Goal: Information Seeking & Learning: Learn about a topic

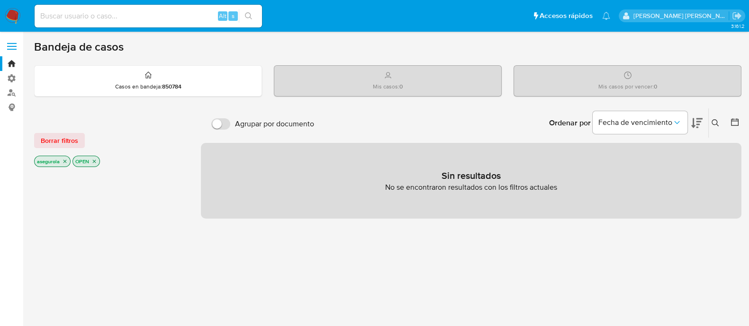
click at [97, 162] on icon "close-filter" at bounding box center [94, 162] width 6 height 6
click at [66, 161] on icon "close-filter" at bounding box center [65, 163] width 6 height 6
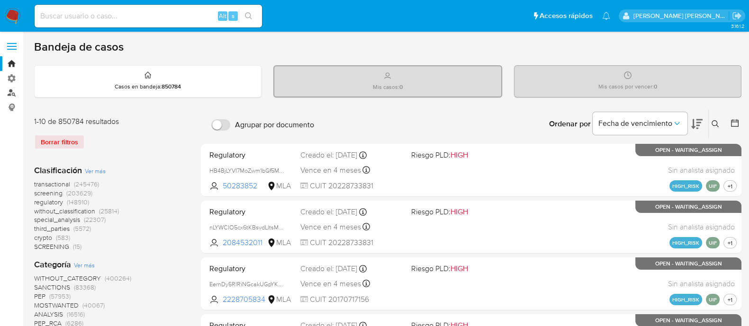
click at [9, 92] on link "Buscador de personas" at bounding box center [56, 93] width 113 height 15
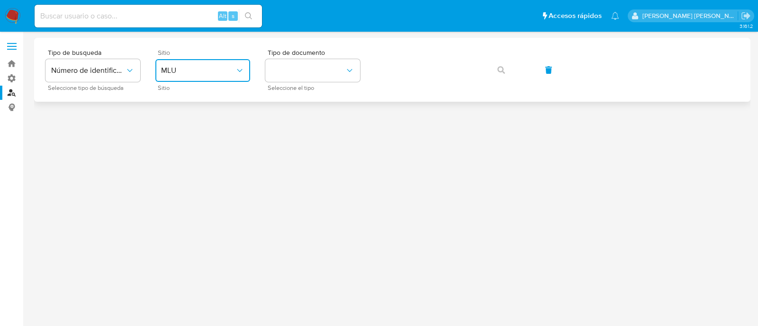
click at [216, 72] on span "MLU" at bounding box center [198, 70] width 74 height 9
click at [340, 67] on button "identificationType" at bounding box center [312, 70] width 95 height 23
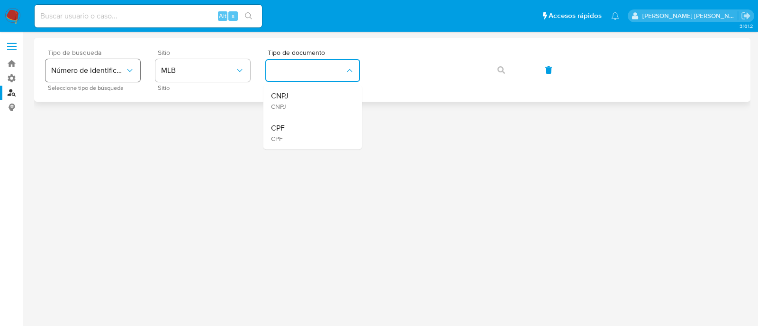
click at [121, 66] on span "Número de identificación" at bounding box center [88, 70] width 74 height 9
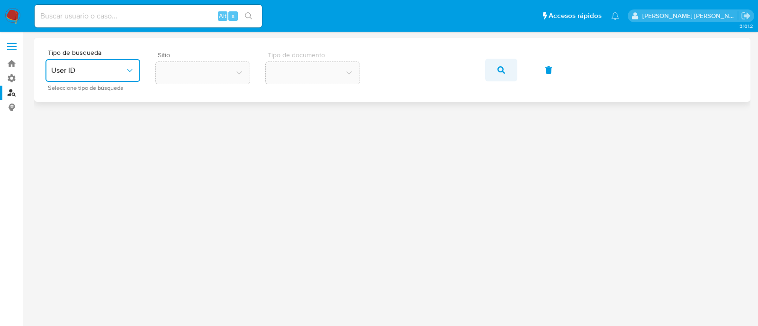
click at [504, 66] on icon "button" at bounding box center [501, 70] width 8 height 8
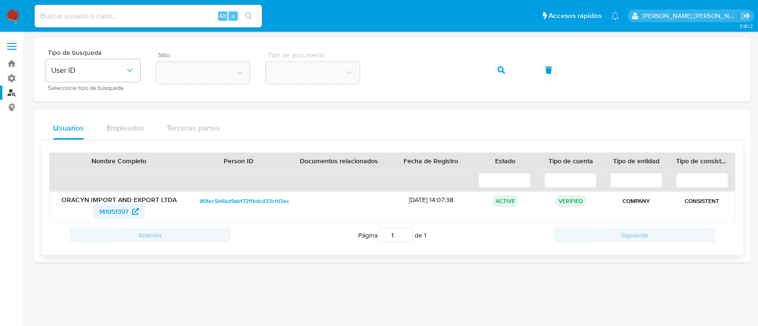
click at [119, 209] on span "141951397" at bounding box center [113, 211] width 29 height 15
click at [117, 15] on input at bounding box center [148, 16] width 227 height 12
paste input "IWIZ2KU6I6BZRP1lj33XoXEP"
type input "IWIZ2KU6I6BZRP1lj33XoXEP"
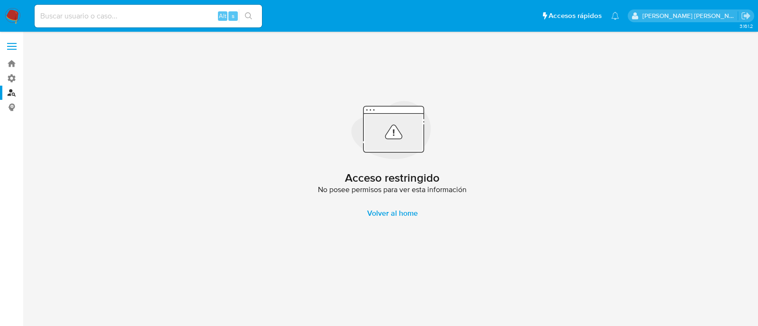
click at [118, 13] on input at bounding box center [148, 16] width 227 height 12
paste input "rf8Q1BtNfsnRsTaXrHs093gj"
type input "rf8Q1BtNfsnRsTaXrHs093gj"
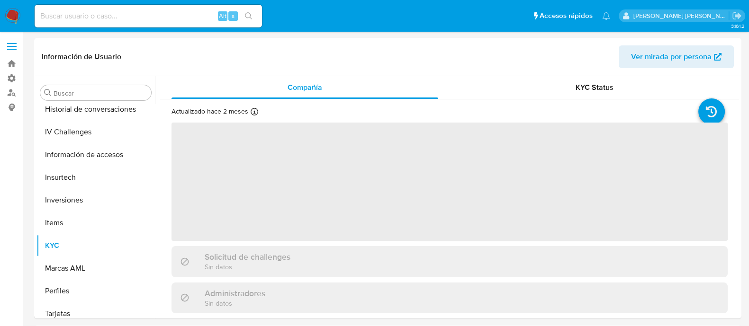
scroll to position [400, 0]
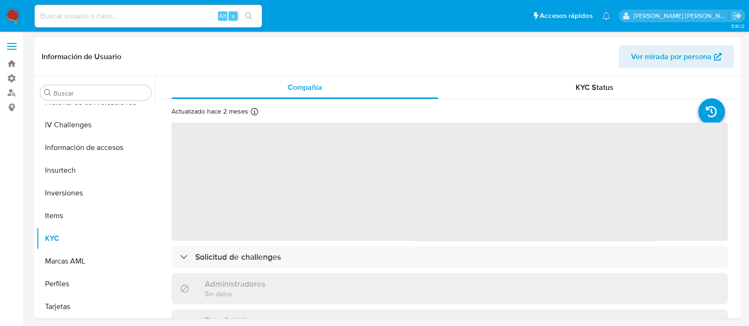
select select "10"
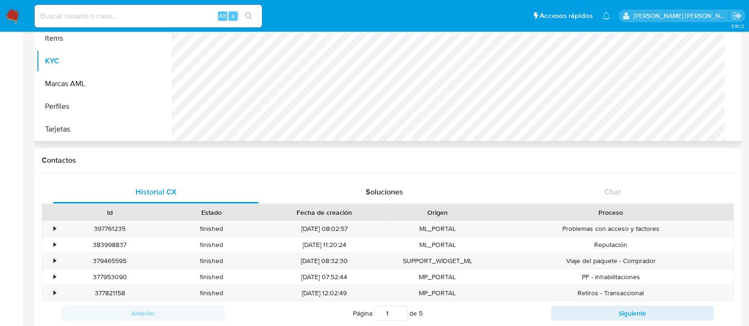
scroll to position [236, 0]
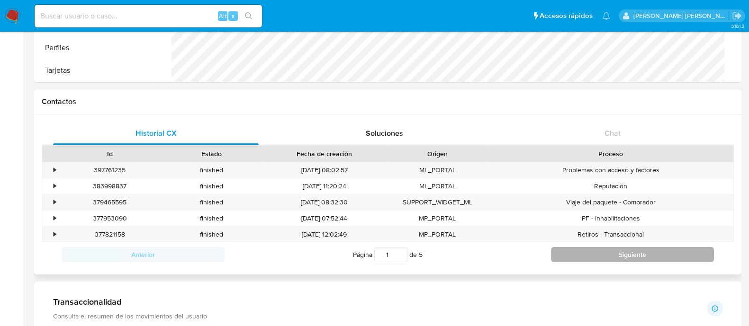
click at [623, 254] on button "Siguiente" at bounding box center [632, 254] width 163 height 15
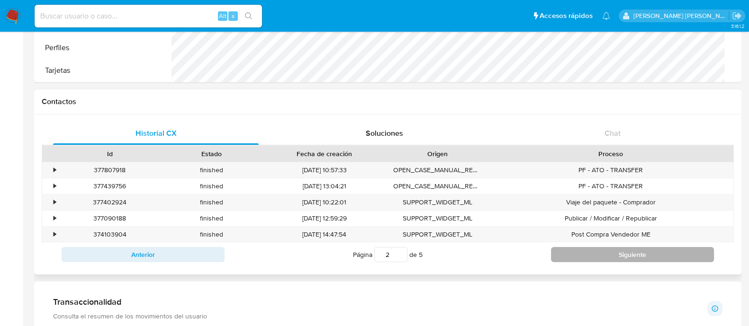
click at [623, 254] on button "Siguiente" at bounding box center [632, 254] width 163 height 15
type input "5"
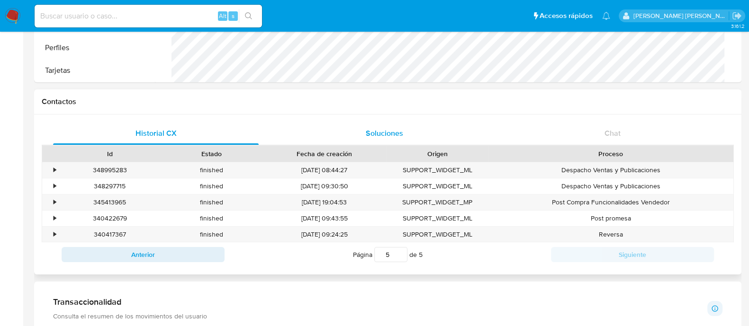
click at [392, 134] on span "Soluciones" at bounding box center [384, 133] width 37 height 11
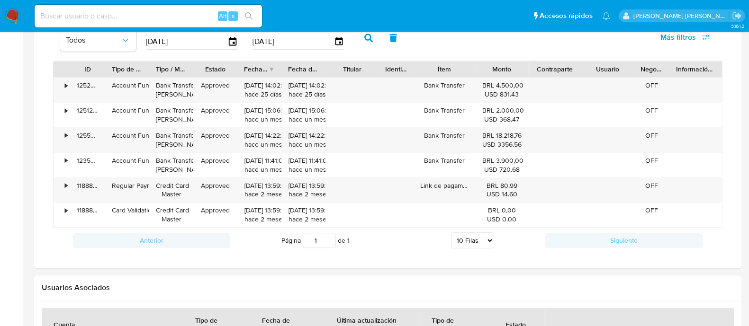
scroll to position [769, 0]
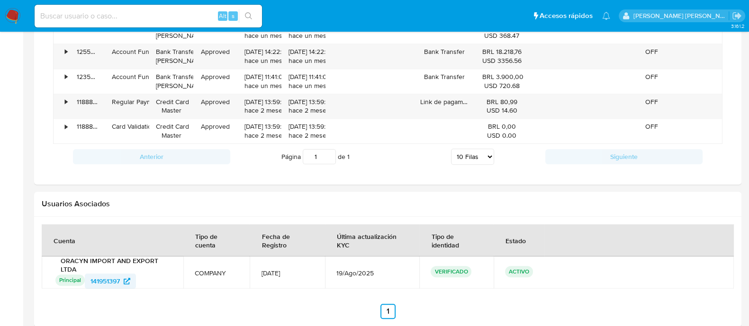
click at [116, 285] on span "141951397" at bounding box center [104, 281] width 29 height 15
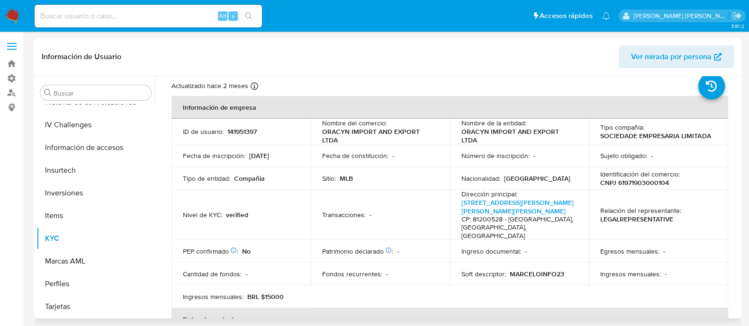
scroll to position [0, 0]
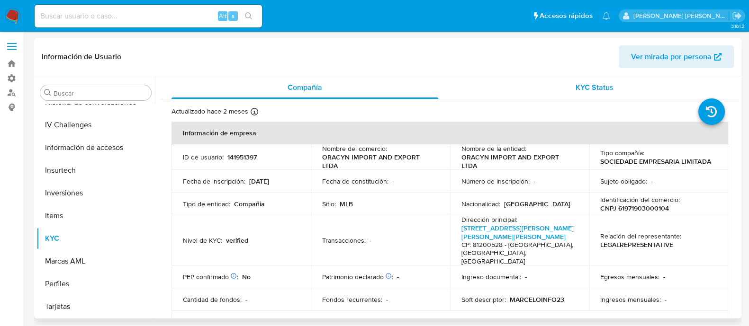
click at [600, 84] on span "KYC Status" at bounding box center [594, 87] width 38 height 11
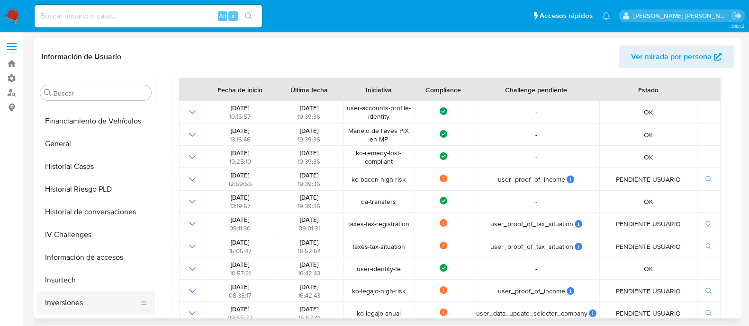
scroll to position [282, 0]
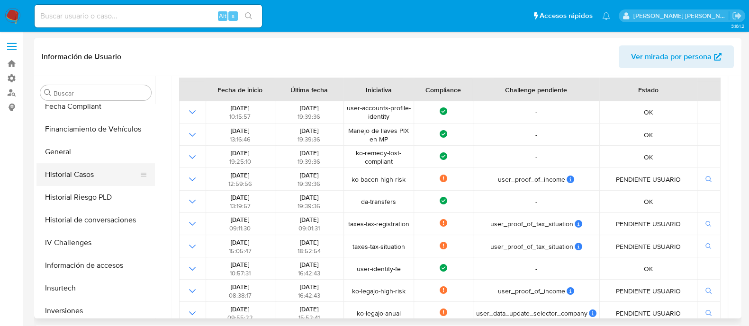
click at [73, 175] on button "Historial Casos" at bounding box center [91, 174] width 111 height 23
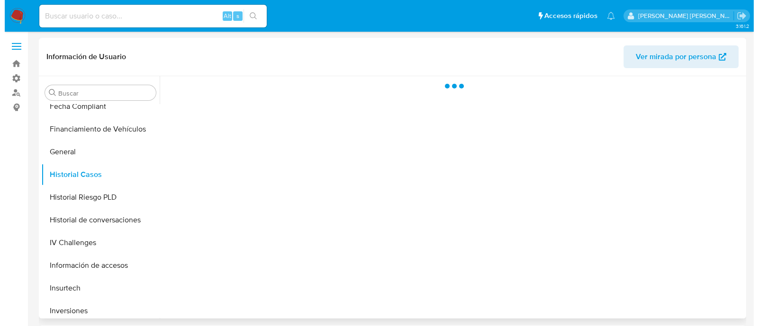
scroll to position [0, 0]
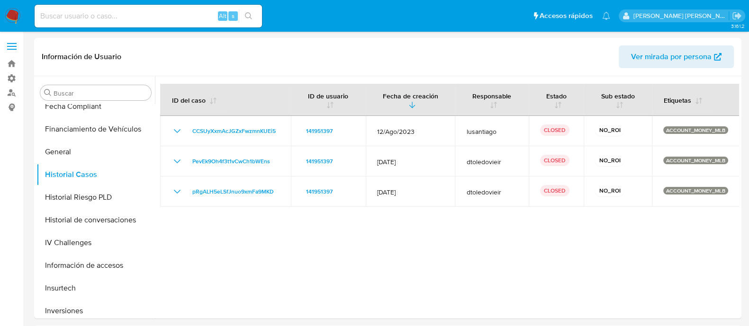
click at [162, 15] on input at bounding box center [148, 16] width 227 height 12
paste input "rf8Q1BtNfsnRsTaXrHs093gj"
type input "rf8Q1BtNfsnRsTaXrHs093gj"
click at [247, 18] on icon "search-icon" at bounding box center [248, 15] width 7 height 7
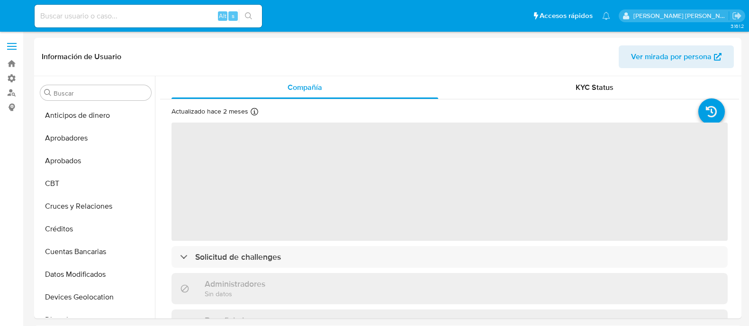
select select "10"
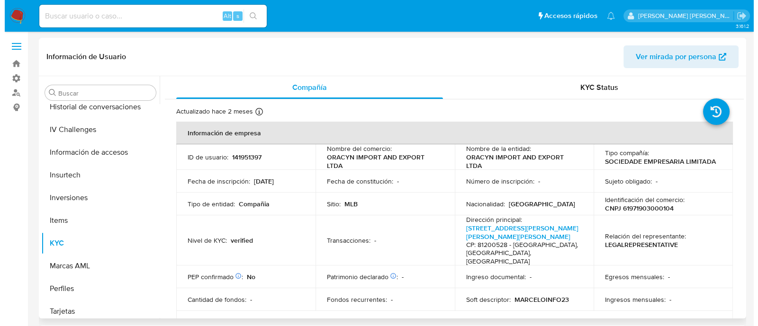
scroll to position [400, 0]
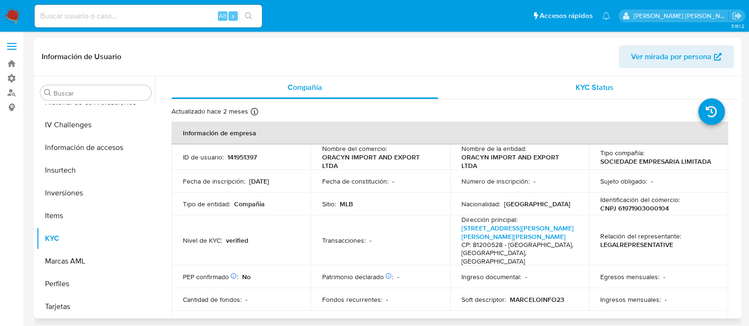
click at [587, 87] on span "KYC Status" at bounding box center [594, 87] width 38 height 11
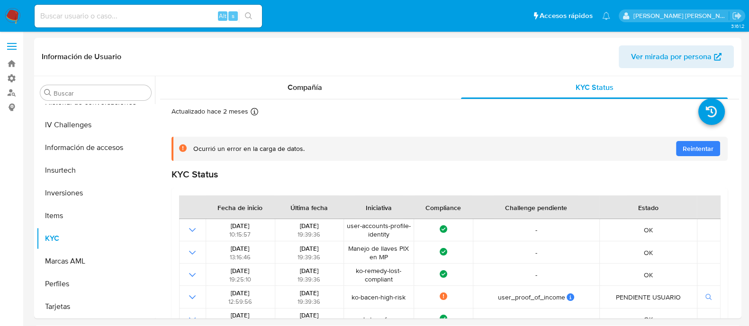
click at [164, 22] on div "Alt s" at bounding box center [148, 16] width 227 height 23
click at [157, 17] on input at bounding box center [148, 16] width 227 height 12
paste input "7EKrgqrHUudoFOaZ0MAPpT2H"
type input "7EKrgqrHUudoFOaZ0MAPpT2H"
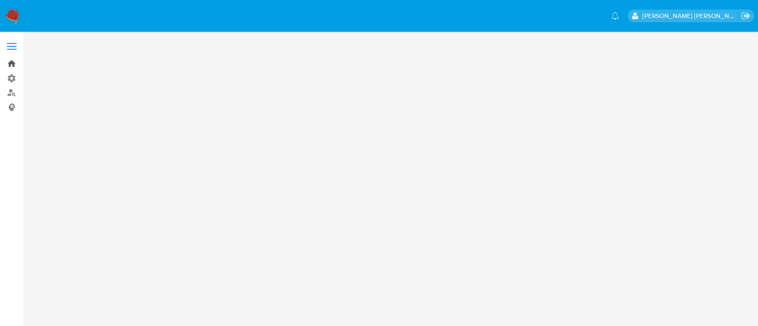
click at [9, 62] on link "Bandeja" at bounding box center [56, 63] width 113 height 15
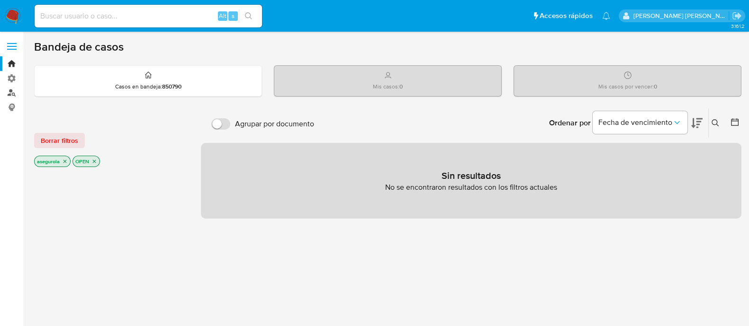
click at [11, 90] on link "Buscador de personas" at bounding box center [56, 93] width 113 height 15
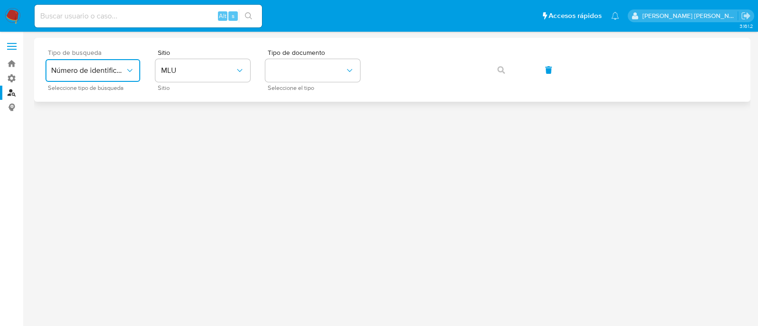
click at [132, 69] on icon "typeSearch" at bounding box center [129, 70] width 5 height 3
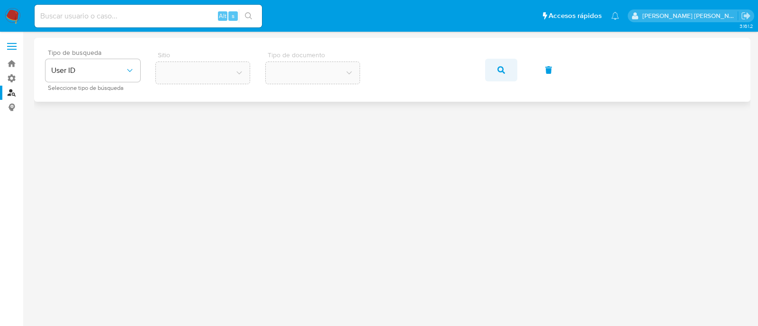
click at [510, 65] on button "button" at bounding box center [501, 70] width 32 height 23
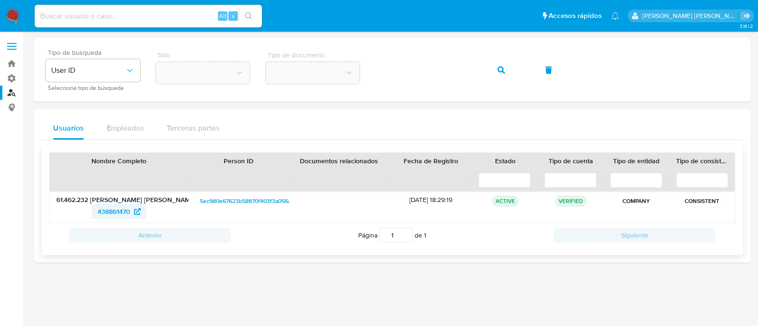
click at [117, 215] on span "438861470" at bounding box center [114, 211] width 33 height 15
click at [129, 74] on icon "typeSearch" at bounding box center [129, 70] width 9 height 9
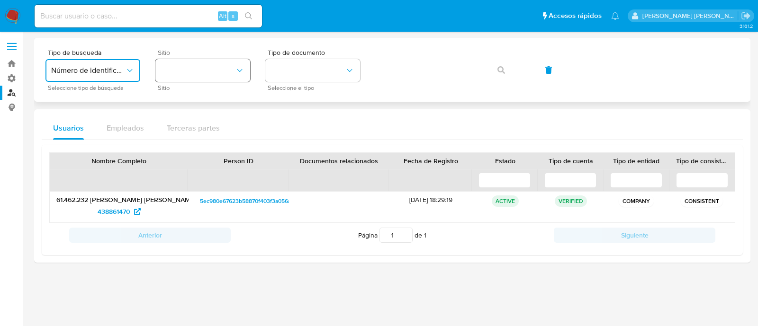
click at [190, 79] on button "site_id" at bounding box center [202, 70] width 95 height 23
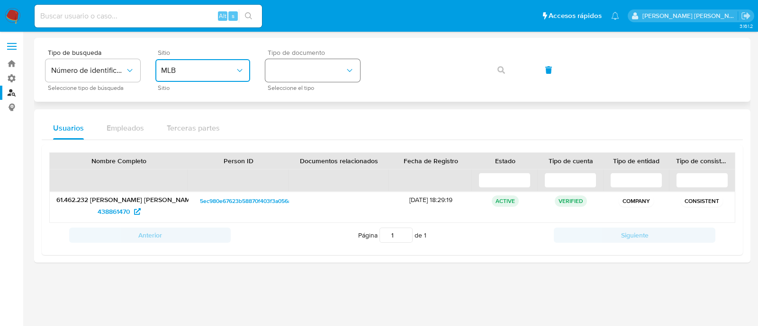
click at [320, 68] on button "identificationType" at bounding box center [312, 70] width 95 height 23
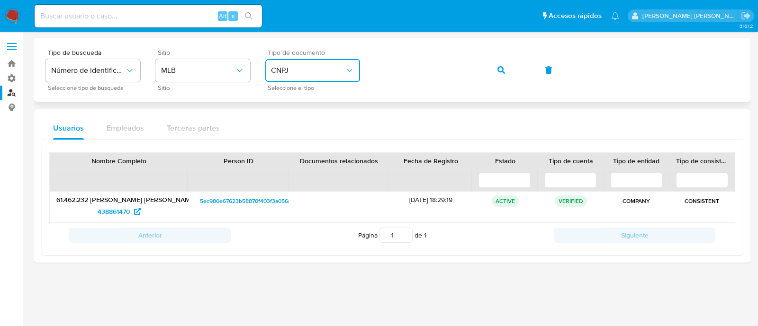
click at [336, 61] on div "Tipo de busqueda Número de identificación Seleccione tipo de búsqueda Sitio MLB…" at bounding box center [391, 69] width 693 height 41
click at [500, 70] on icon "button" at bounding box center [501, 70] width 8 height 8
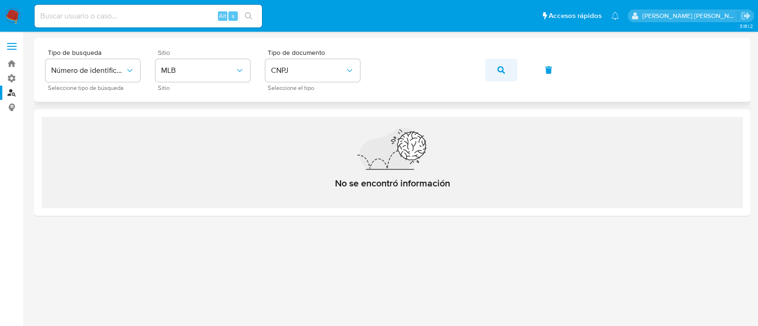
click at [496, 63] on button "button" at bounding box center [501, 70] width 32 height 23
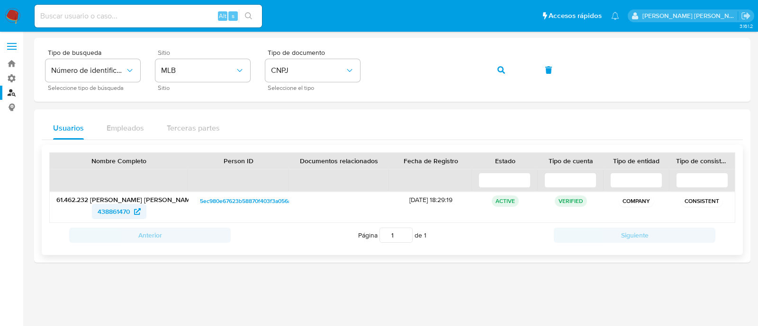
click at [125, 214] on span "438861470" at bounding box center [114, 211] width 33 height 15
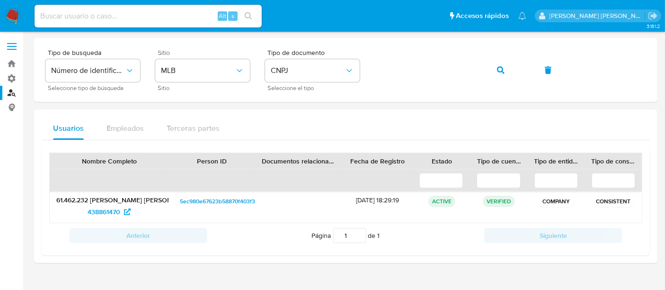
click at [92, 23] on div "Alt s" at bounding box center [148, 16] width 227 height 23
click at [88, 13] on input at bounding box center [148, 16] width 227 height 12
paste input "rf8Q1BtNfsnRsTaXrHs093gj"
type input "rf8Q1BtNfsnRsTaXrHs093gj"
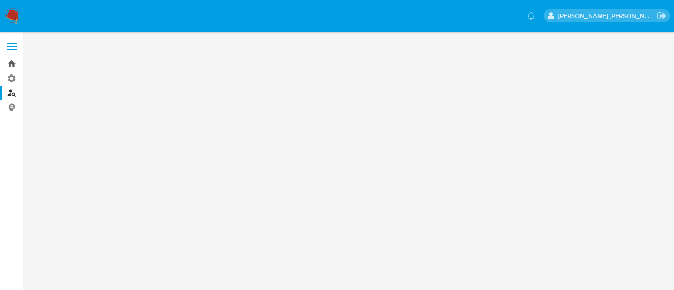
click at [14, 66] on link "Bandeja" at bounding box center [56, 63] width 113 height 15
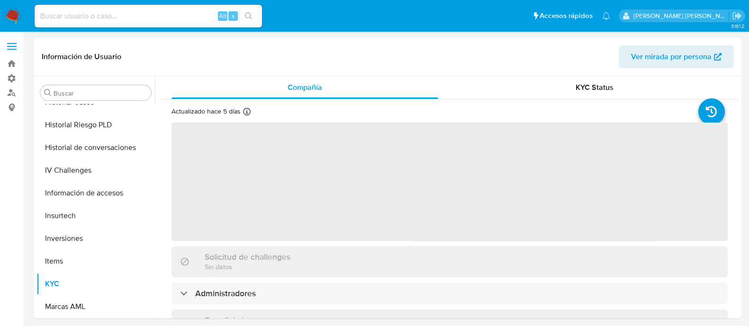
scroll to position [400, 0]
select select "10"
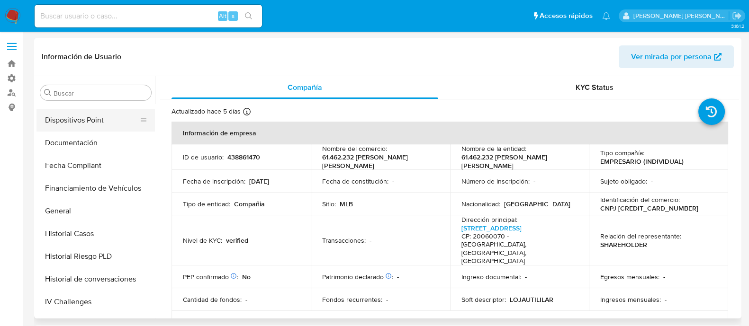
scroll to position [222, 0]
click at [96, 233] on button "Historial Casos" at bounding box center [91, 234] width 111 height 23
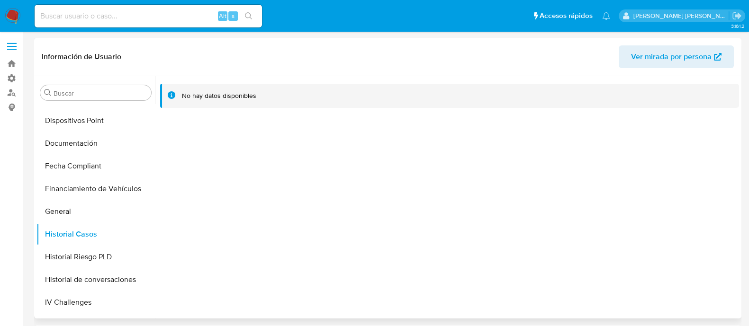
click at [195, 97] on div "No hay datos disponibles" at bounding box center [219, 95] width 74 height 9
click at [72, 265] on button "Historial Riesgo PLD" at bounding box center [91, 257] width 111 height 23
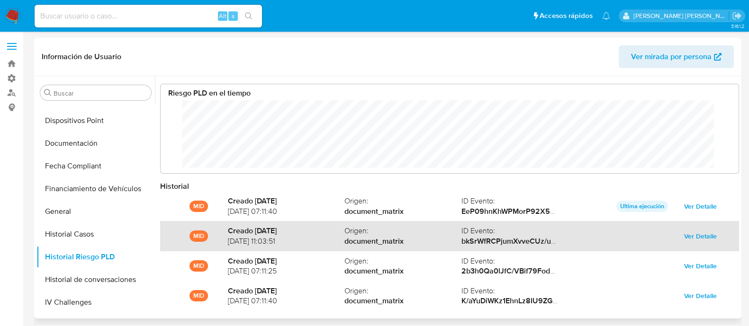
scroll to position [50, 0]
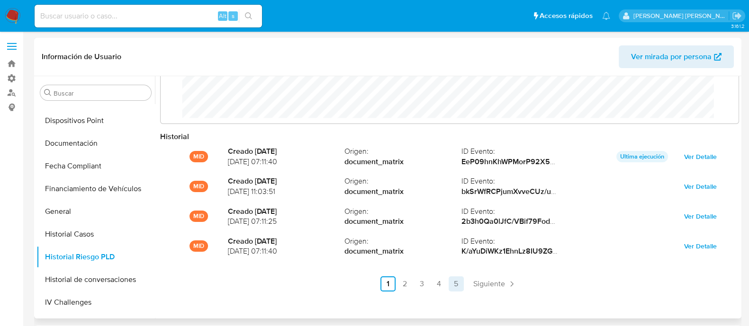
click at [454, 284] on link "5" at bounding box center [456, 284] width 15 height 15
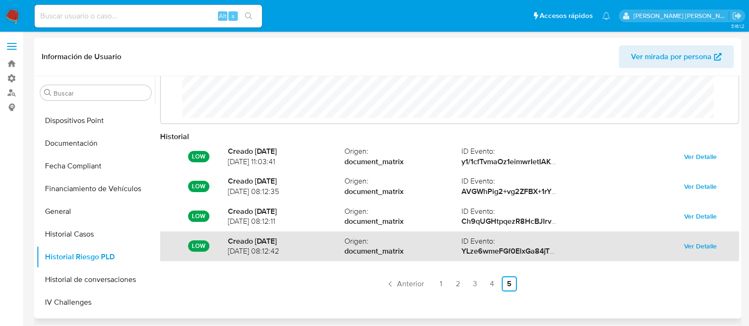
click at [711, 240] on span "Ver Detalle" at bounding box center [700, 246] width 33 height 13
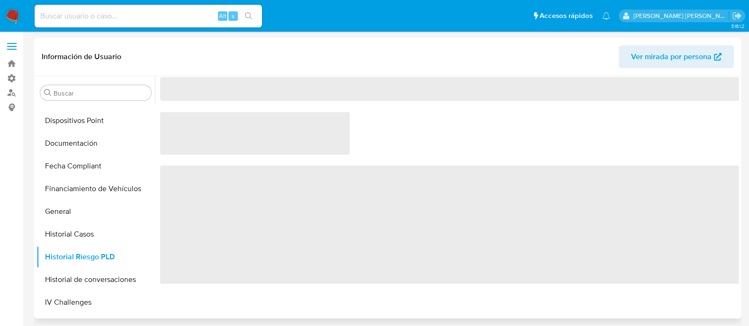
scroll to position [0, 0]
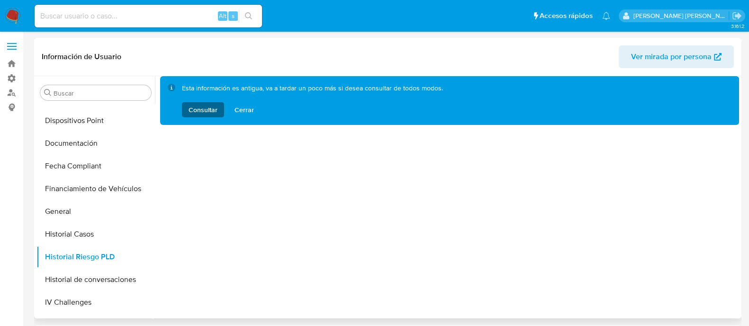
click at [218, 111] on button "Consultar" at bounding box center [203, 109] width 42 height 15
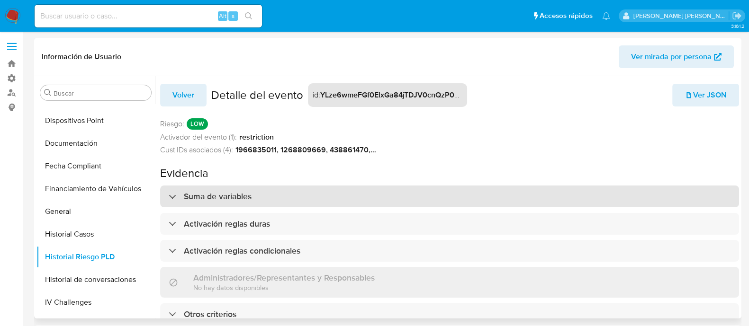
click at [175, 196] on div "Suma de variables" at bounding box center [210, 196] width 83 height 10
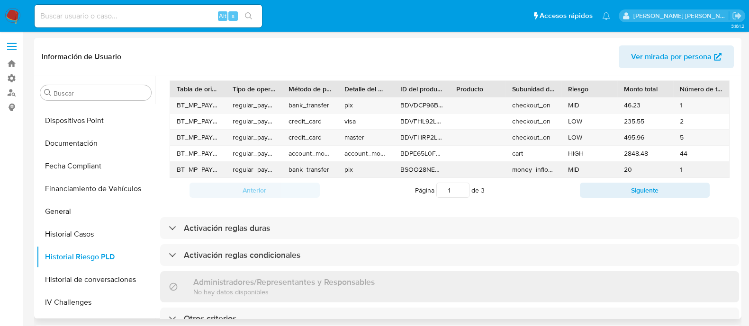
scroll to position [260, 0]
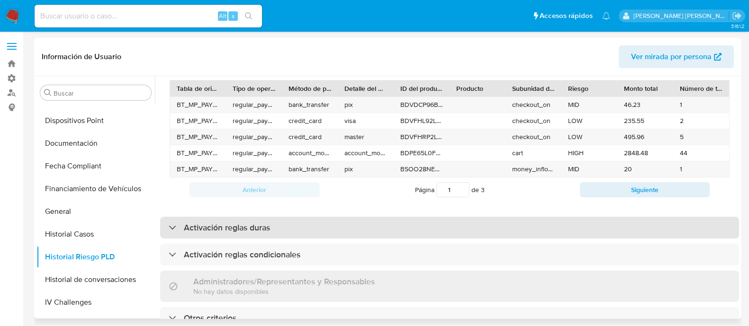
click at [175, 223] on div "Activación reglas duras" at bounding box center [219, 228] width 101 height 10
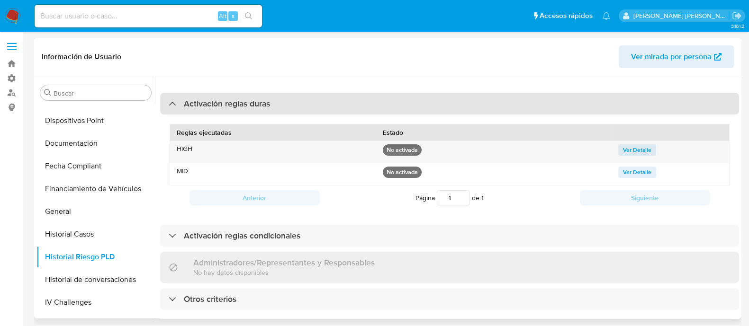
scroll to position [27, 0]
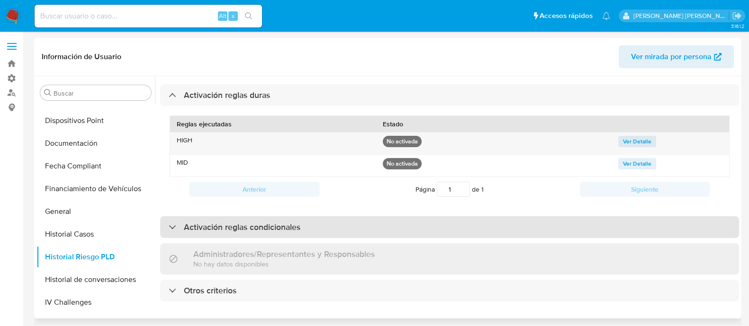
click at [173, 219] on div "Activación reglas condicionales" at bounding box center [449, 227] width 579 height 22
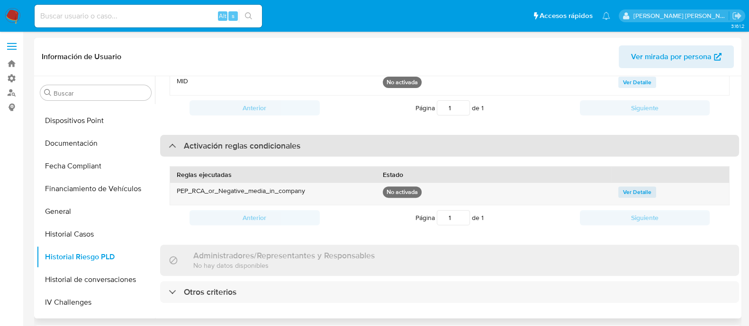
scroll to position [447, 0]
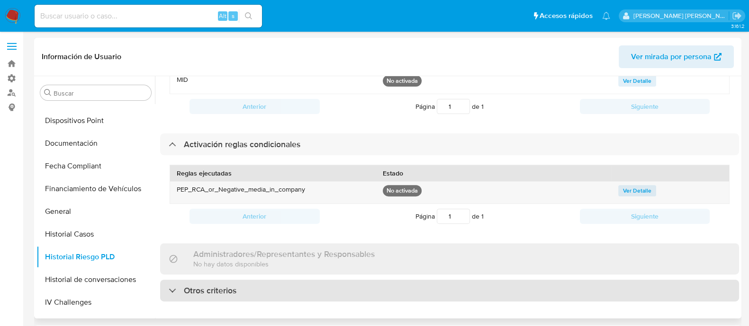
click at [177, 286] on div "Otros criterios" at bounding box center [203, 291] width 68 height 10
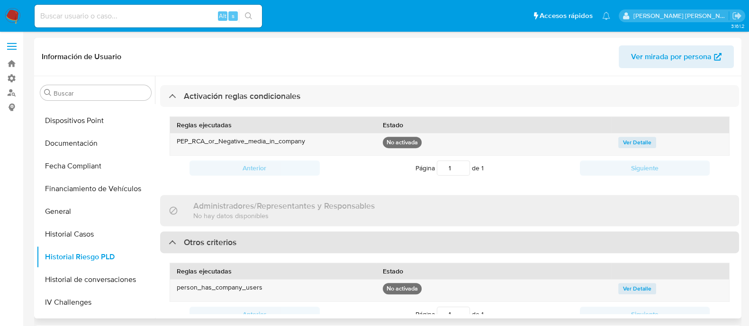
scroll to position [530, 0]
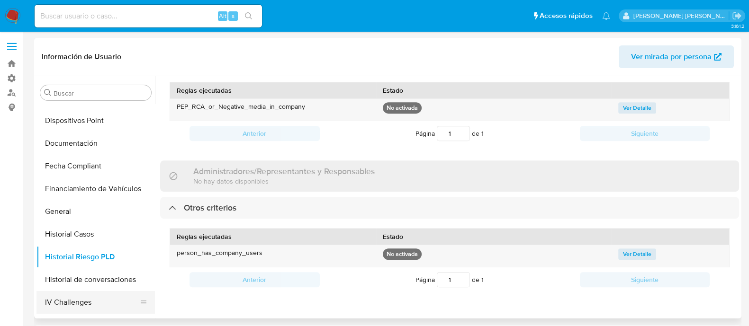
click at [81, 301] on button "IV Challenges" at bounding box center [91, 302] width 111 height 23
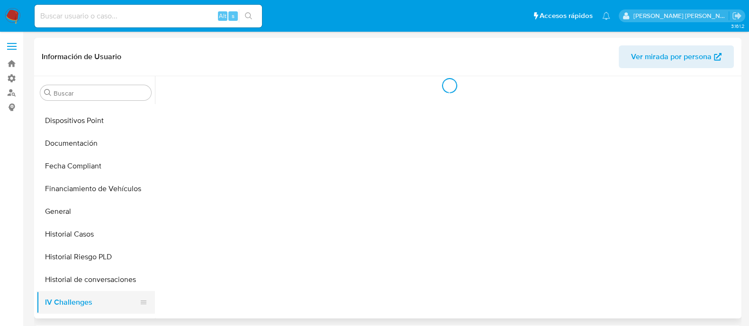
scroll to position [0, 0]
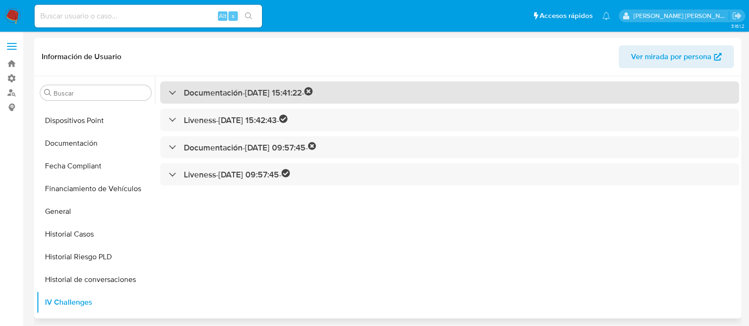
click at [169, 92] on div at bounding box center [169, 92] width 0 height 0
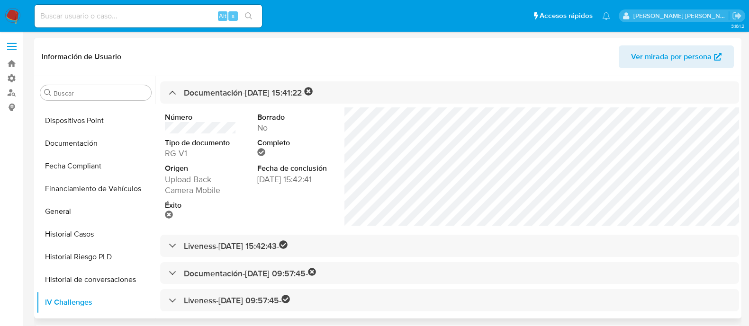
scroll to position [0, 0]
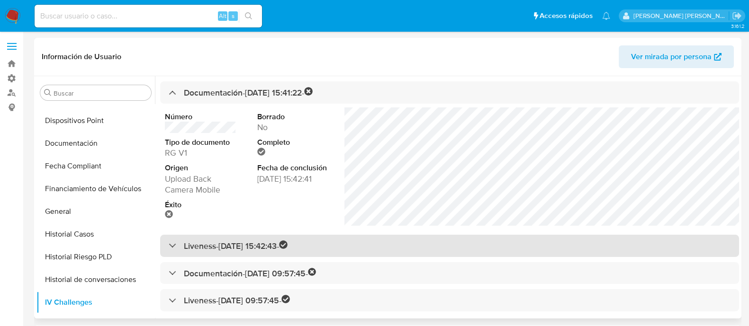
click at [173, 247] on div "Liveness - 21/12/2022 15:42:43 -" at bounding box center [228, 246] width 119 height 11
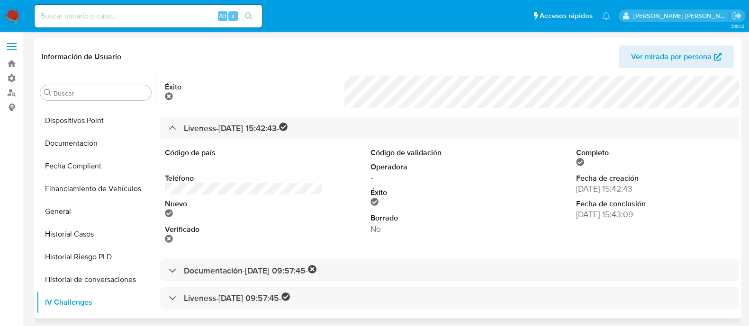
scroll to position [119, 0]
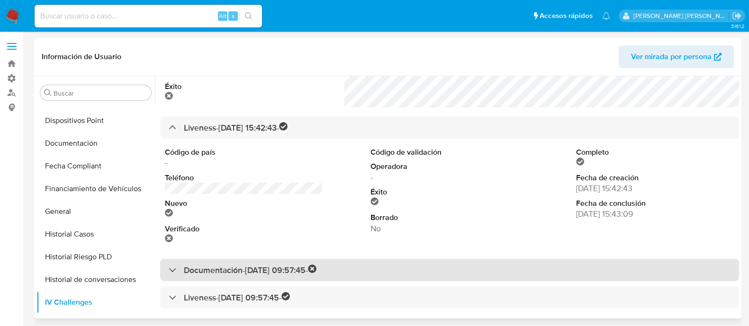
click at [179, 276] on div "Documentación - 30/06/2025 09:57:45 -" at bounding box center [449, 270] width 579 height 22
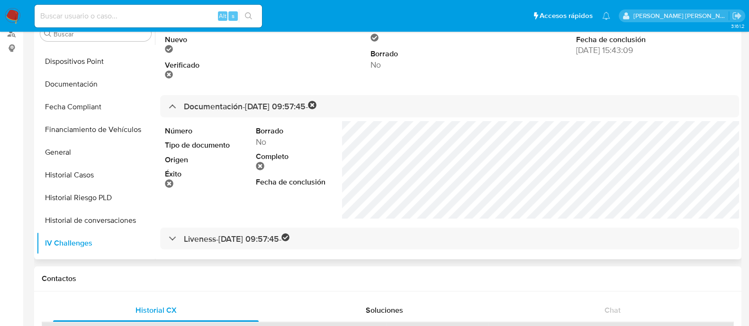
scroll to position [118, 0]
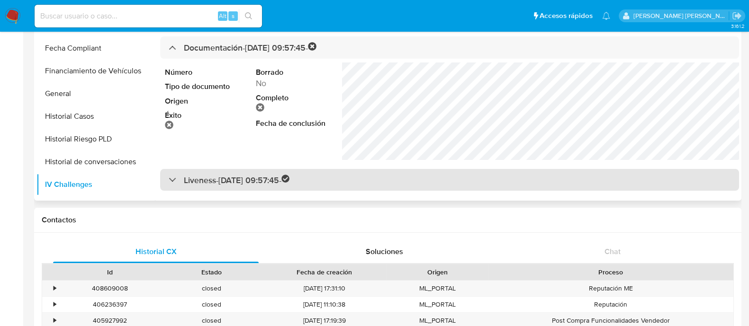
click at [176, 179] on div "Liveness - 30/06/2025 09:57:45 -" at bounding box center [229, 180] width 121 height 11
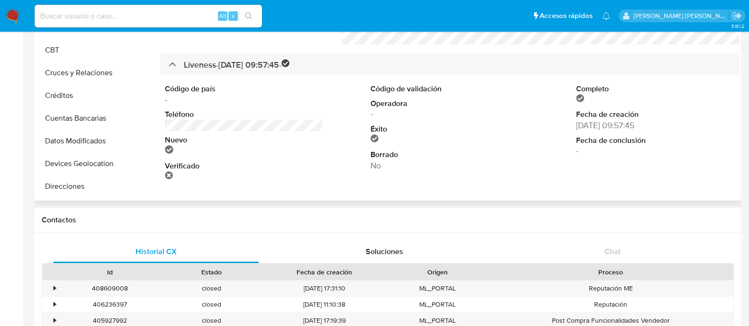
scroll to position [0, 0]
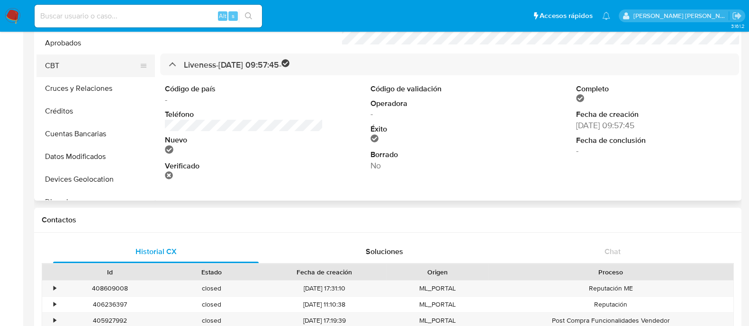
click at [67, 70] on button "CBT" at bounding box center [91, 65] width 111 height 23
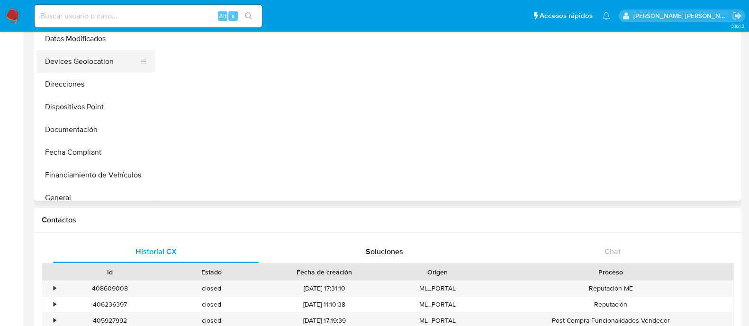
scroll to position [400, 0]
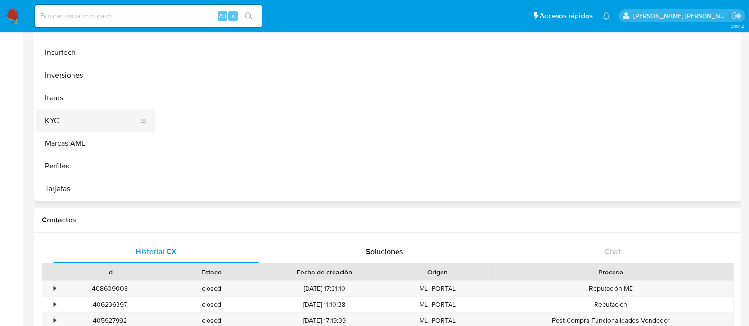
click at [97, 120] on button "KYC" at bounding box center [91, 120] width 111 height 23
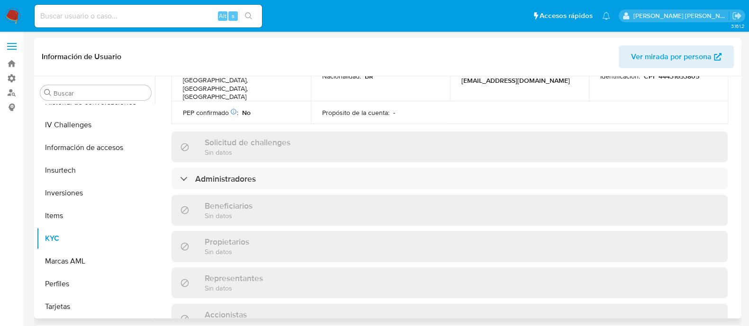
scroll to position [355, 0]
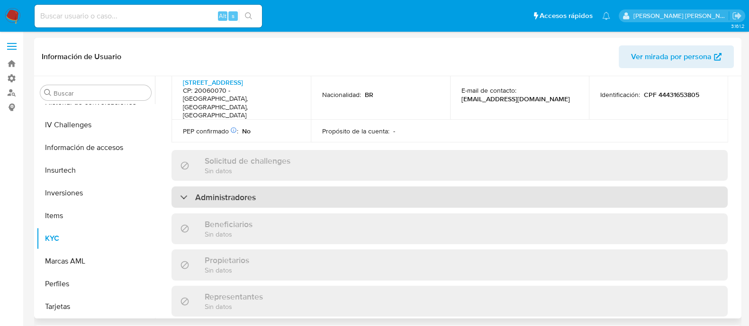
click at [180, 192] on div "Administradores" at bounding box center [218, 197] width 76 height 10
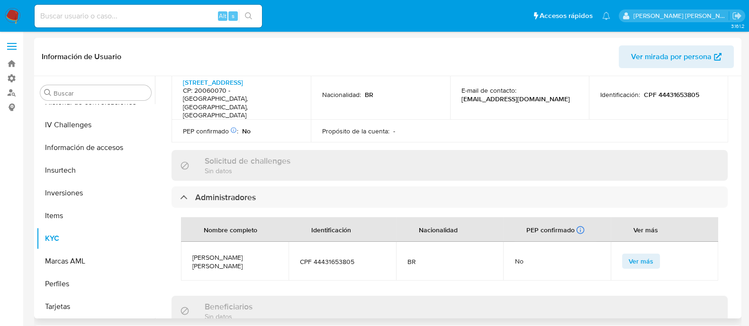
click at [636, 255] on span "Ver más" at bounding box center [641, 261] width 25 height 13
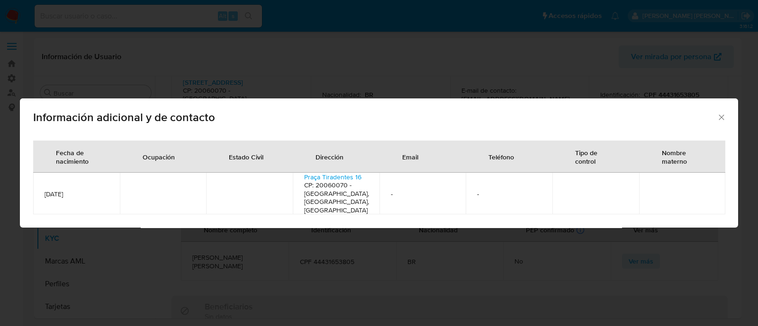
click at [719, 119] on icon "Cerrar" at bounding box center [721, 117] width 9 height 9
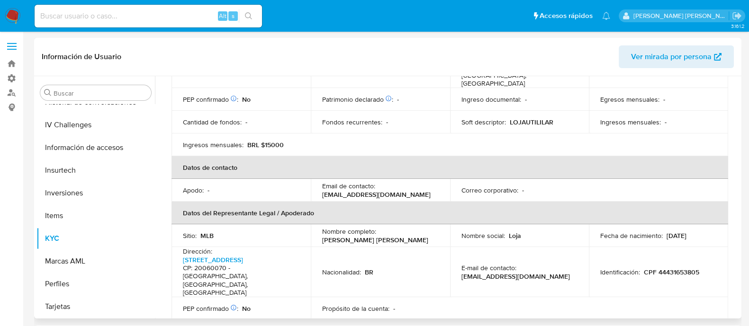
scroll to position [0, 0]
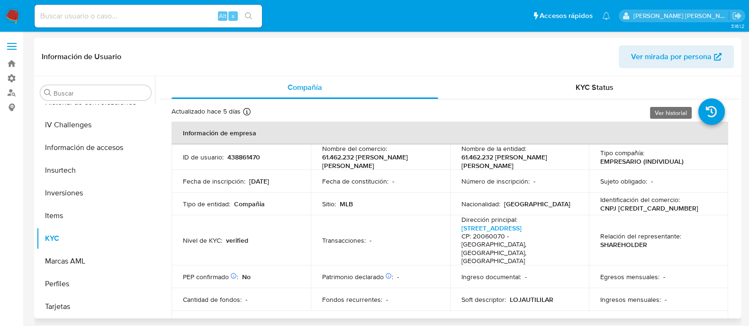
click at [709, 108] on icon at bounding box center [711, 112] width 27 height 27
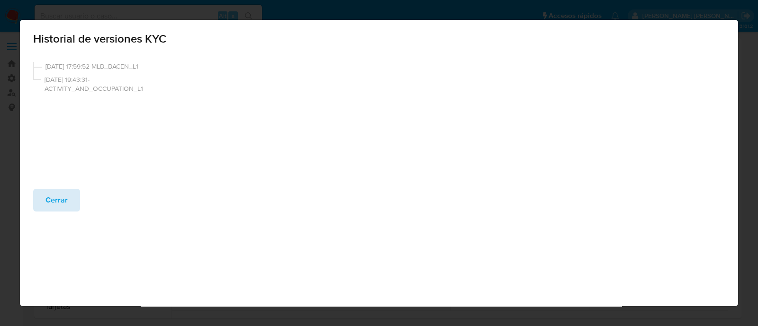
click at [57, 198] on span "Cerrar" at bounding box center [56, 200] width 22 height 21
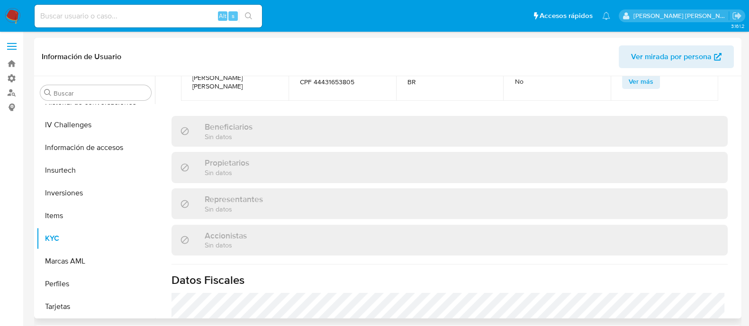
scroll to position [659, 0]
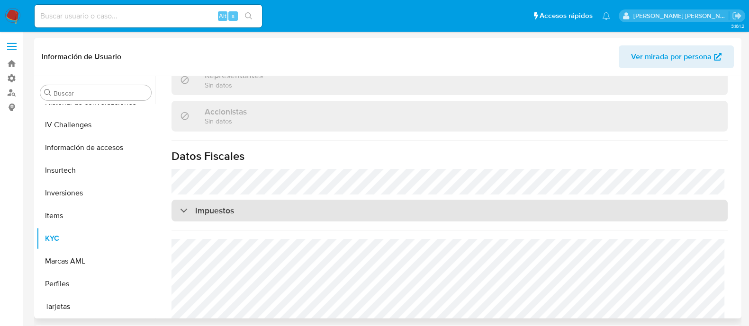
click at [179, 200] on div "Impuestos" at bounding box center [449, 211] width 556 height 22
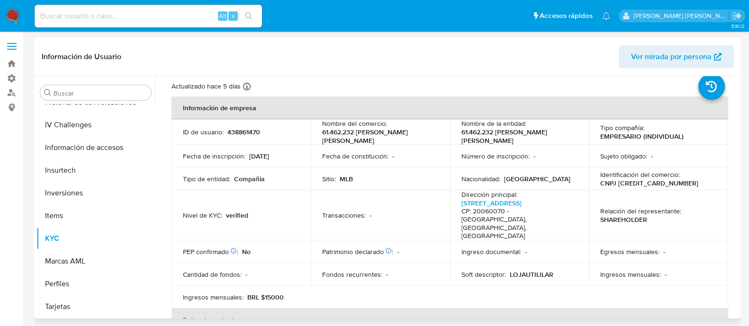
scroll to position [0, 0]
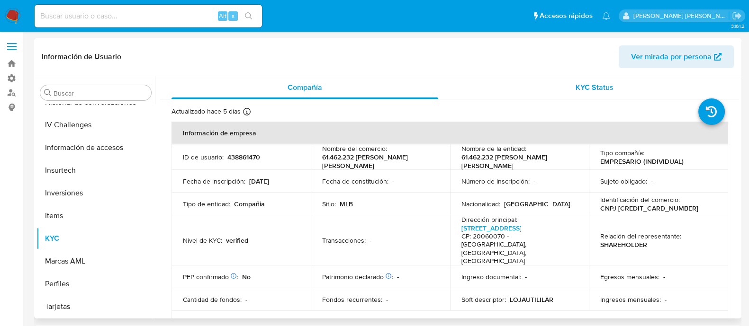
click at [581, 84] on span "KYC Status" at bounding box center [594, 87] width 38 height 11
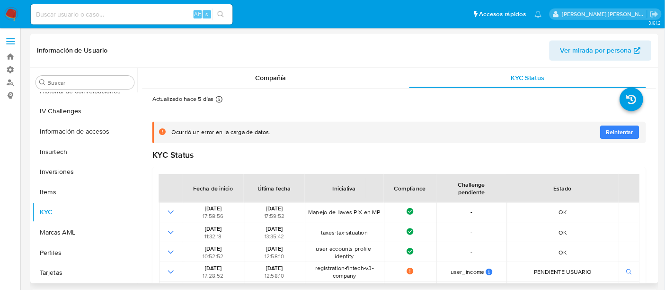
scroll to position [341, 0]
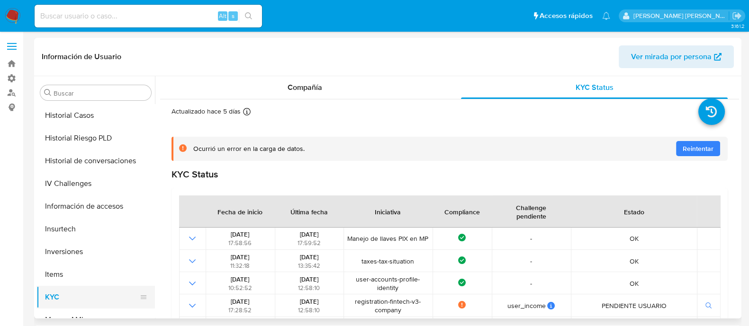
click at [61, 300] on button "KYC" at bounding box center [91, 297] width 111 height 23
click at [709, 59] on span "Ver mirada por persona" at bounding box center [671, 56] width 81 height 23
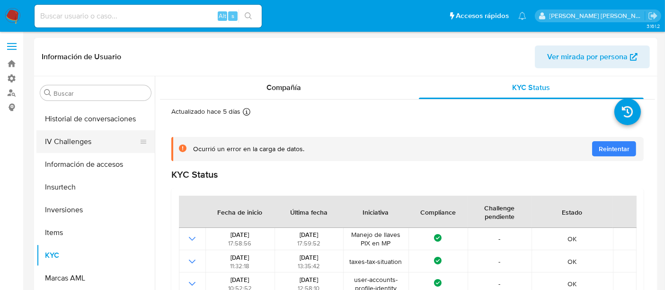
scroll to position [400, 0]
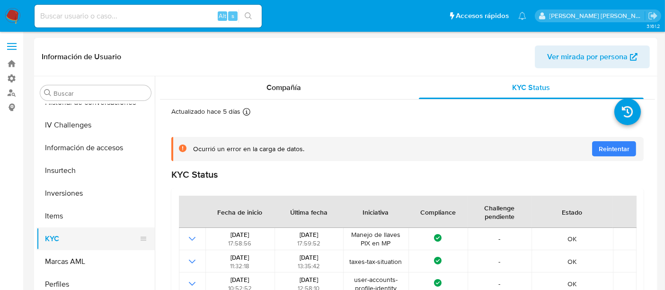
click at [69, 241] on button "KYC" at bounding box center [91, 238] width 111 height 23
click at [55, 242] on button "KYC" at bounding box center [91, 238] width 111 height 23
click at [57, 241] on button "KYC" at bounding box center [91, 238] width 111 height 23
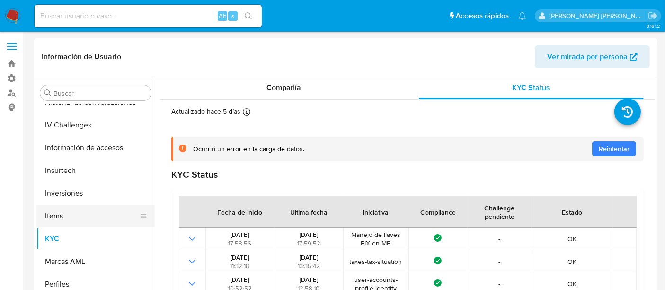
click at [51, 214] on button "Items" at bounding box center [91, 216] width 111 height 23
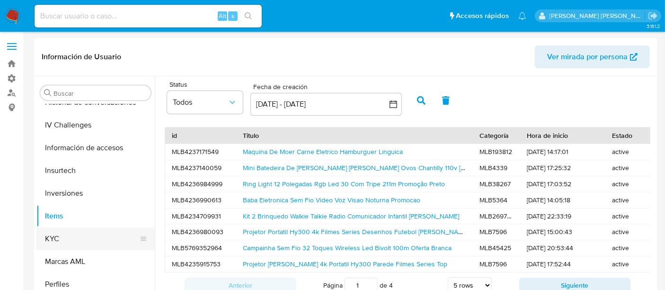
click at [62, 239] on button "KYC" at bounding box center [91, 238] width 111 height 23
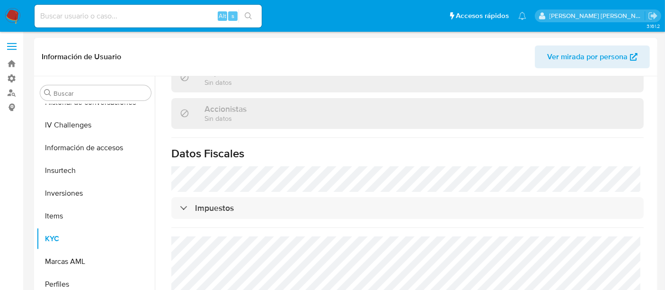
scroll to position [0, 0]
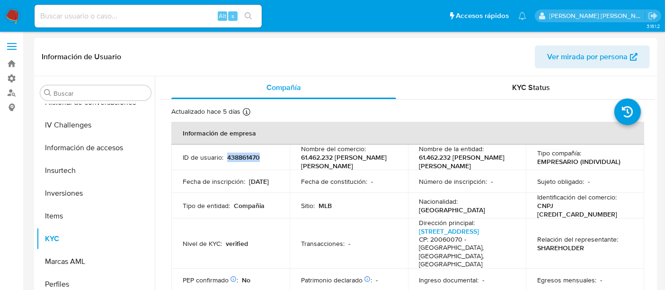
drag, startPoint x: 261, startPoint y: 158, endPoint x: 226, endPoint y: 157, distance: 35.1
click at [226, 157] on div "ID de usuario : 438861470" at bounding box center [231, 157] width 96 height 9
copy p "438861470"
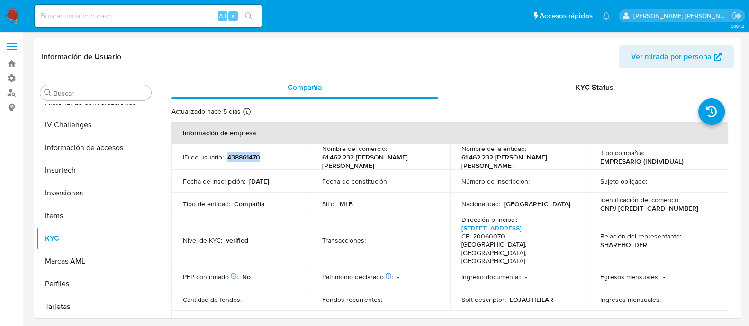
scroll to position [400, 0]
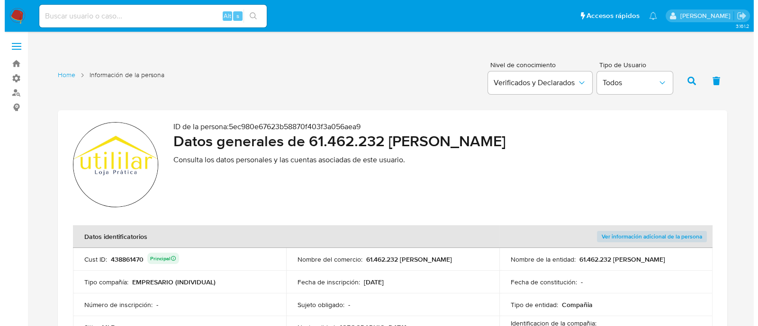
scroll to position [178, 0]
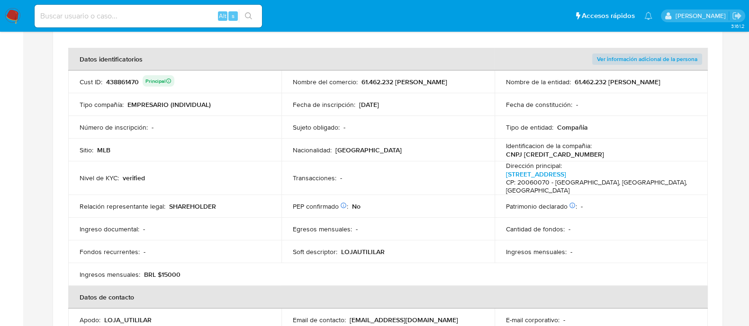
click at [655, 60] on span "Ver información adicional de la persona" at bounding box center [647, 58] width 100 height 9
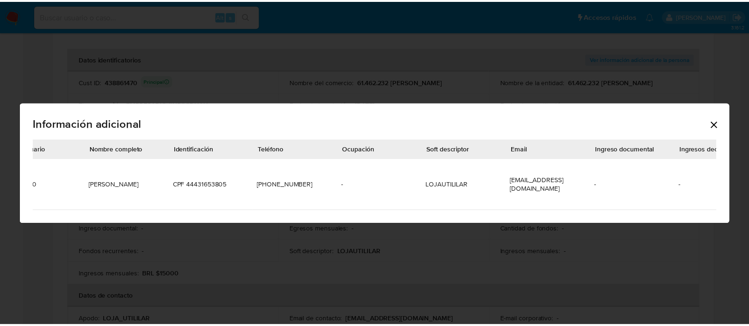
scroll to position [0, 0]
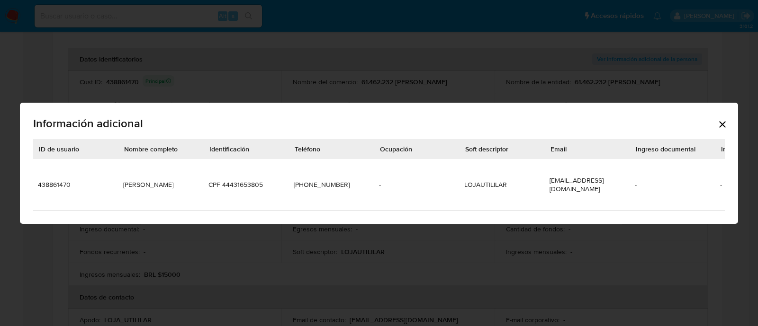
click at [719, 120] on icon "Cerrar" at bounding box center [722, 124] width 11 height 11
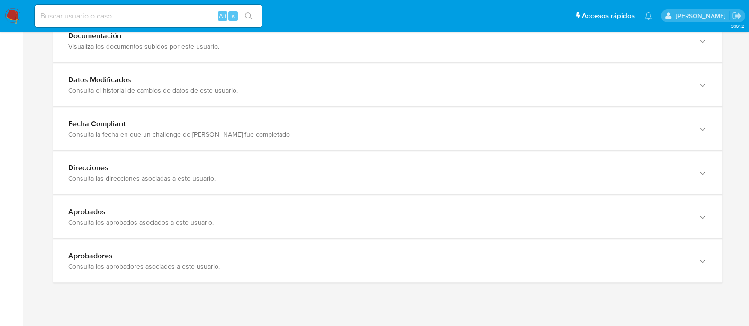
scroll to position [1093, 0]
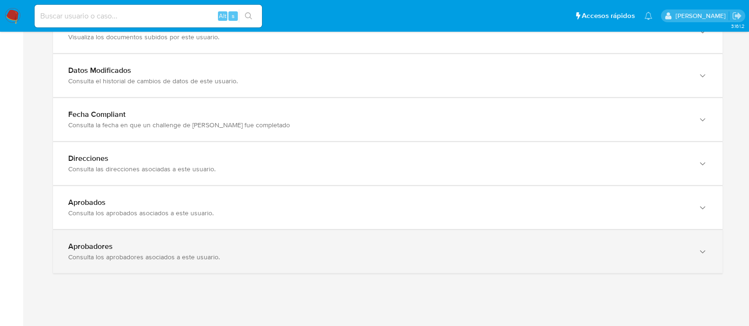
click at [315, 230] on div "Aprobadores Consulta los aprobadores asociados a este usuario." at bounding box center [387, 251] width 669 height 43
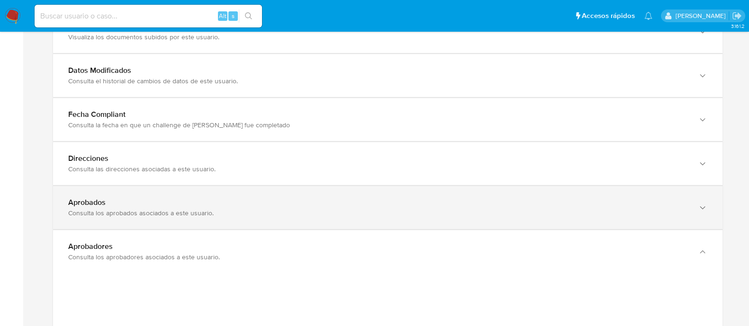
click at [314, 209] on div "Consulta los aprobados asociados a este usuario." at bounding box center [378, 213] width 620 height 9
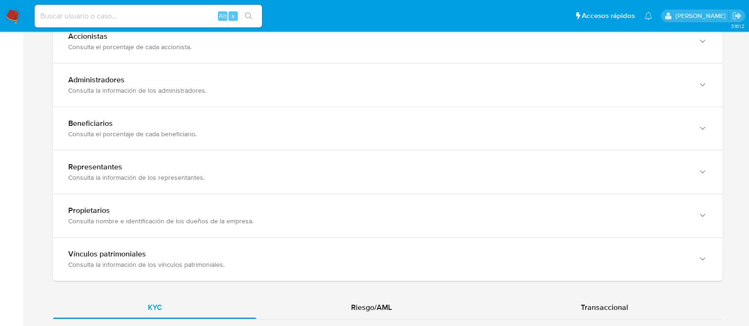
scroll to position [679, 0]
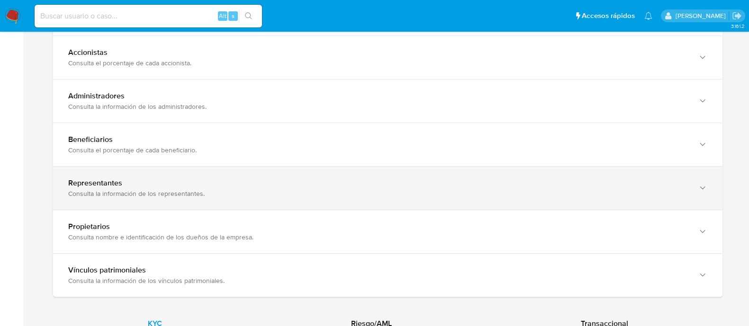
click at [161, 189] on div "Consulta la información de los representantes." at bounding box center [378, 193] width 620 height 9
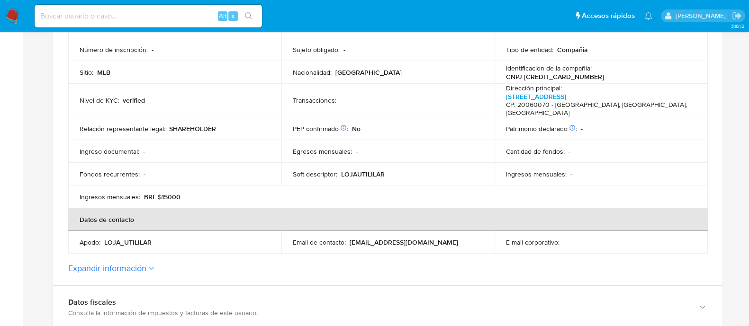
scroll to position [236, 0]
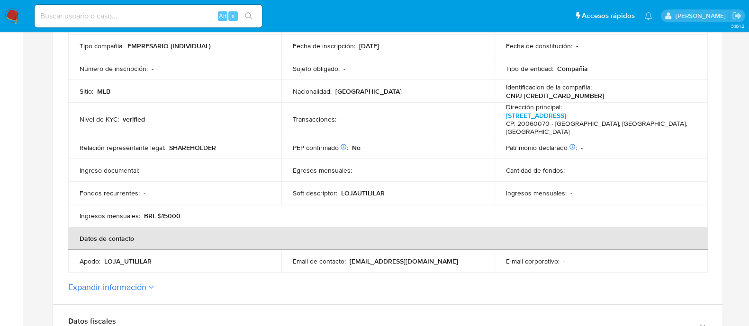
drag, startPoint x: 665, startPoint y: 93, endPoint x: 615, endPoint y: 88, distance: 50.5
click at [604, 91] on p "CNPJ [CREDIT_CARD_NUMBER]" at bounding box center [555, 95] width 98 height 9
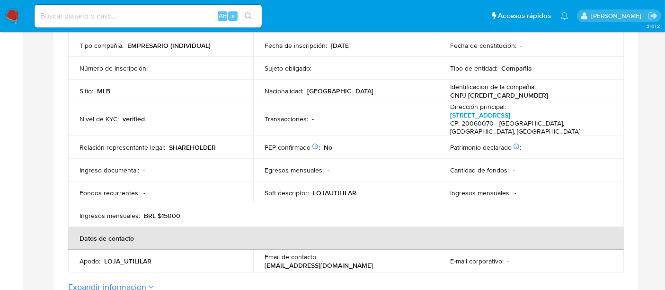
click at [162, 14] on input at bounding box center [148, 16] width 227 height 12
paste input "449830116"
type input "449830116"
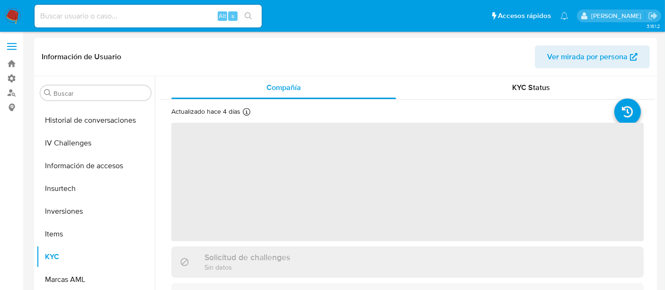
scroll to position [400, 0]
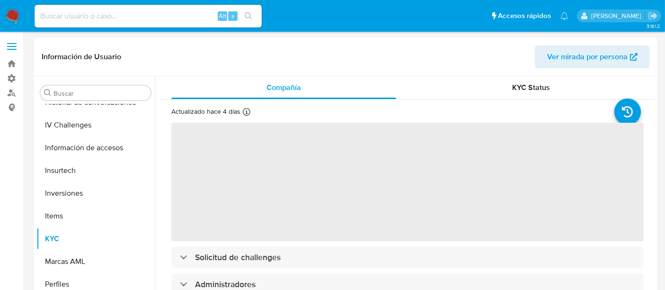
select select "10"
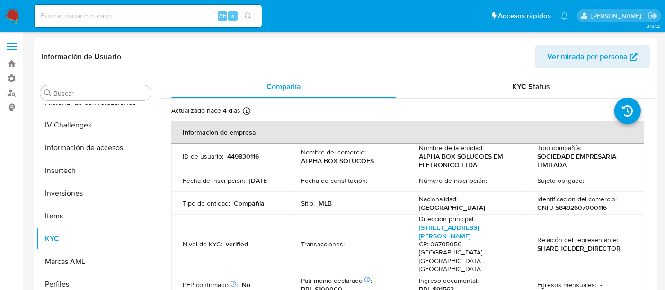
scroll to position [0, 0]
click at [540, 91] on span "KYC Status" at bounding box center [532, 87] width 38 height 11
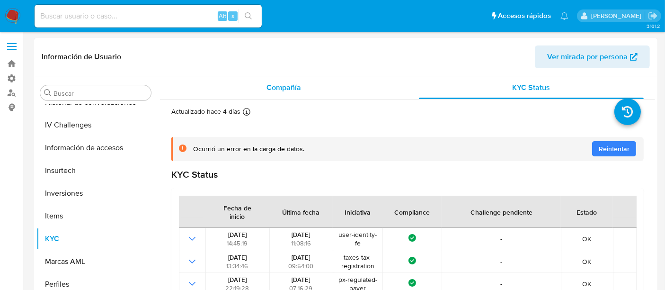
click at [291, 89] on span "Compañía" at bounding box center [284, 87] width 35 height 11
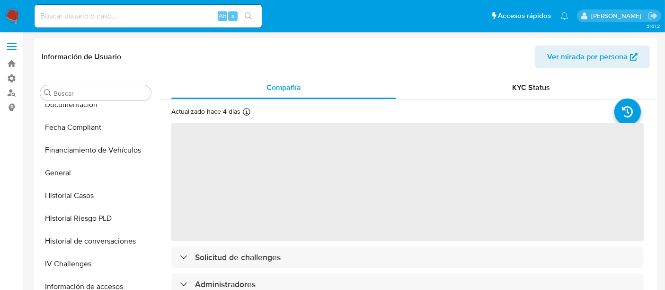
scroll to position [242, 0]
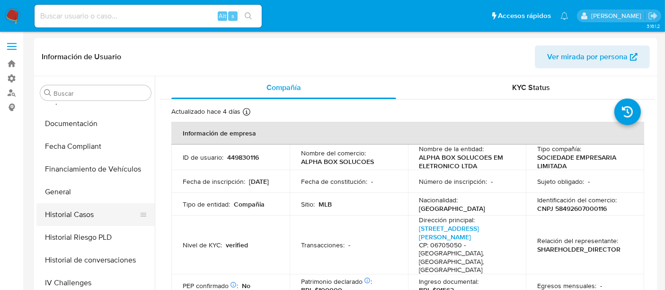
click at [92, 218] on button "Historial Casos" at bounding box center [91, 214] width 111 height 23
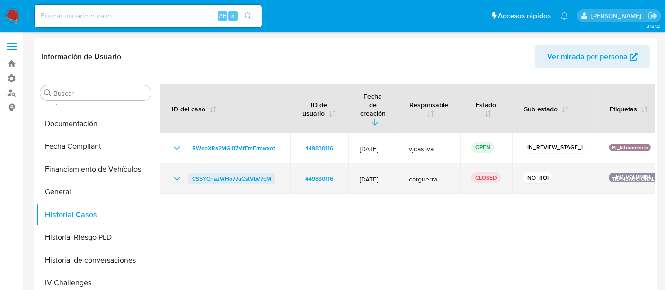
click at [250, 173] on span "CS5YCrrazWHo77gCstVbV7pM" at bounding box center [231, 178] width 79 height 11
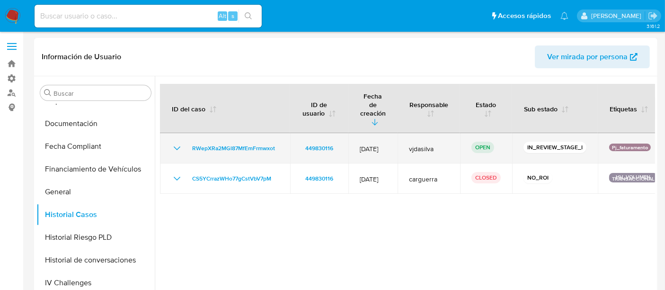
click at [174, 146] on icon "Mostrar/Ocultar" at bounding box center [177, 148] width 7 height 4
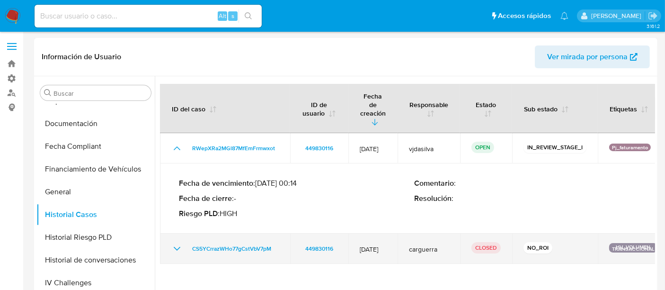
click at [181, 243] on icon "Mostrar/Ocultar" at bounding box center [176, 248] width 11 height 11
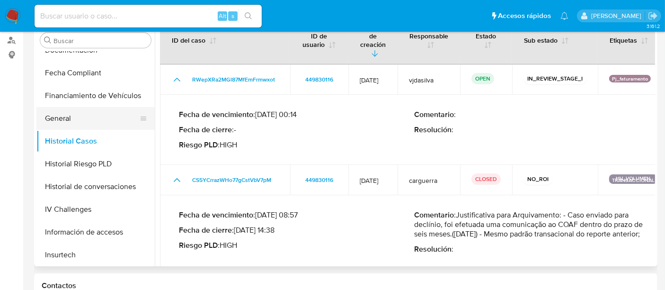
scroll to position [315, 0]
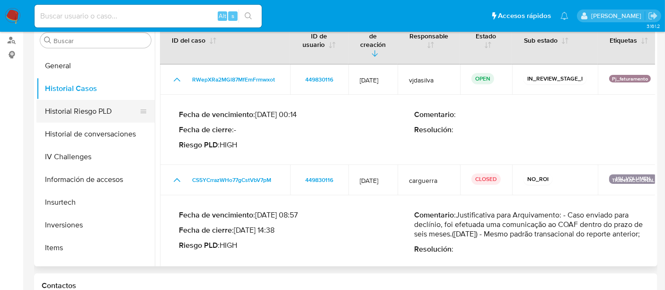
click at [105, 111] on button "Historial Riesgo PLD" at bounding box center [91, 111] width 111 height 23
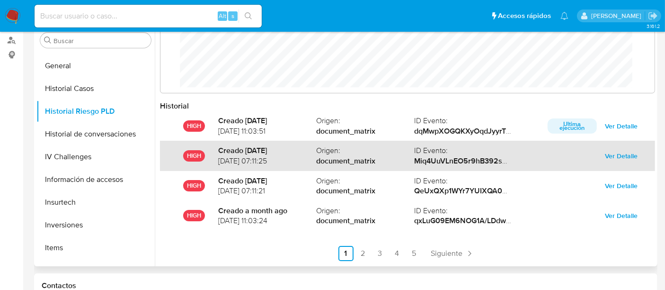
scroll to position [50, 0]
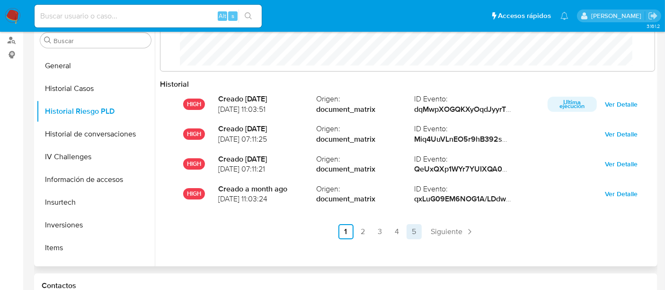
click at [413, 232] on link "5" at bounding box center [414, 231] width 15 height 15
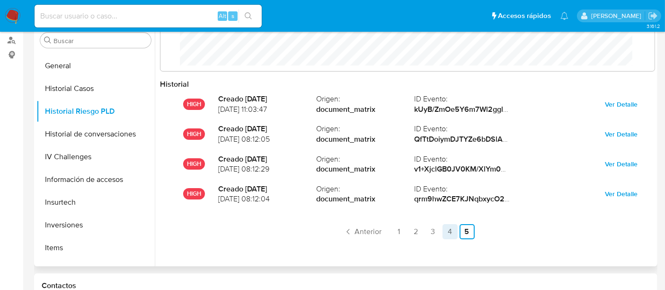
click at [450, 225] on link "4" at bounding box center [450, 231] width 15 height 15
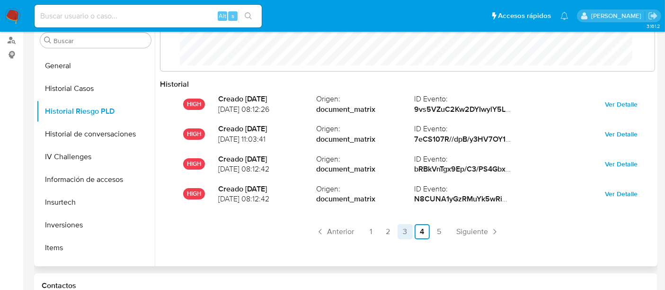
click at [409, 231] on link "3" at bounding box center [405, 231] width 15 height 15
click at [389, 231] on link "2" at bounding box center [388, 231] width 15 height 15
click at [374, 231] on link "1" at bounding box center [371, 231] width 15 height 15
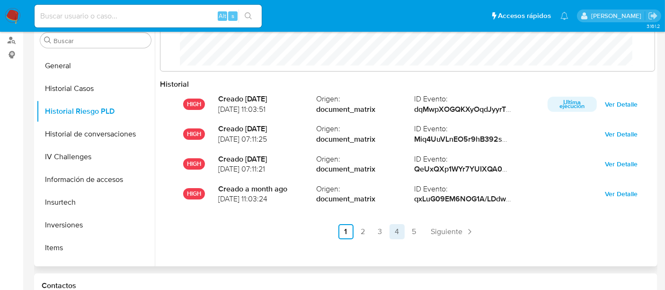
click at [392, 231] on link "4" at bounding box center [397, 231] width 15 height 15
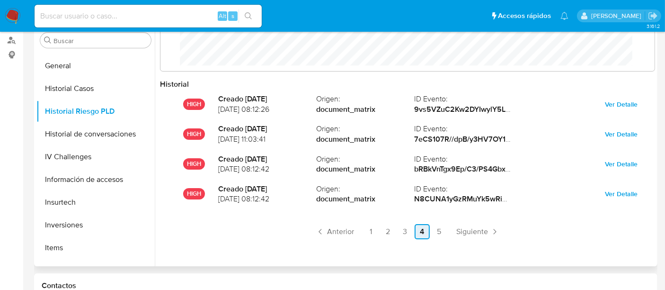
click at [440, 232] on link "5" at bounding box center [439, 231] width 15 height 15
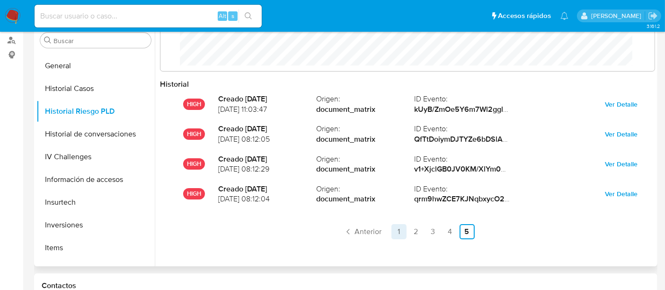
click at [398, 227] on link "1" at bounding box center [399, 231] width 15 height 15
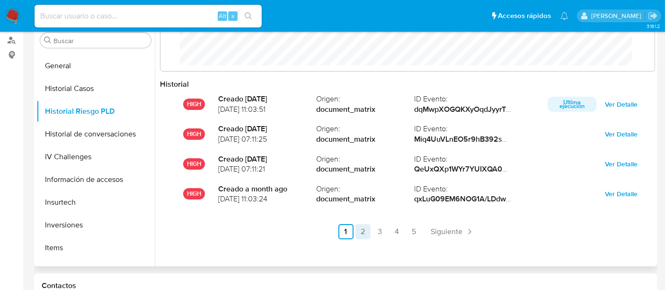
click at [414, 234] on link "5" at bounding box center [414, 231] width 15 height 15
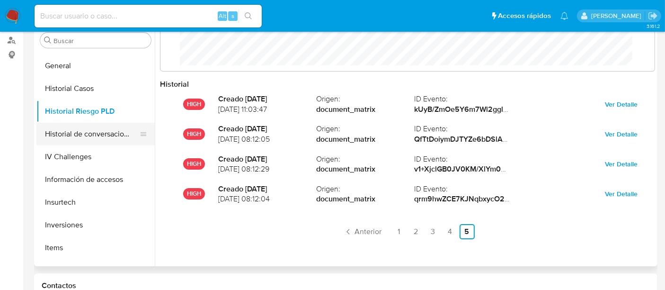
click at [116, 144] on button "Historial de conversaciones" at bounding box center [91, 134] width 111 height 23
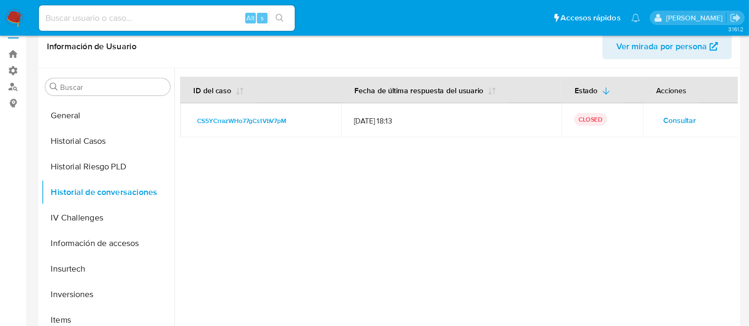
scroll to position [0, 0]
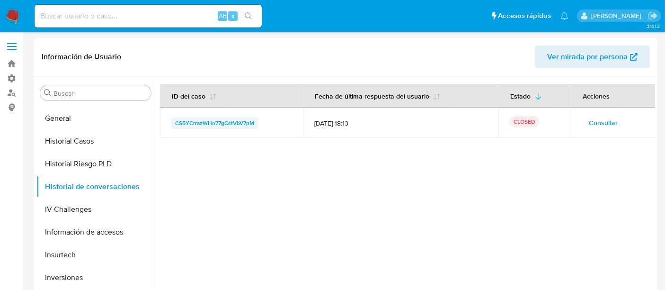
click at [234, 120] on span "CS5YCrrazWHo77gCstVbV7pM" at bounding box center [214, 122] width 79 height 11
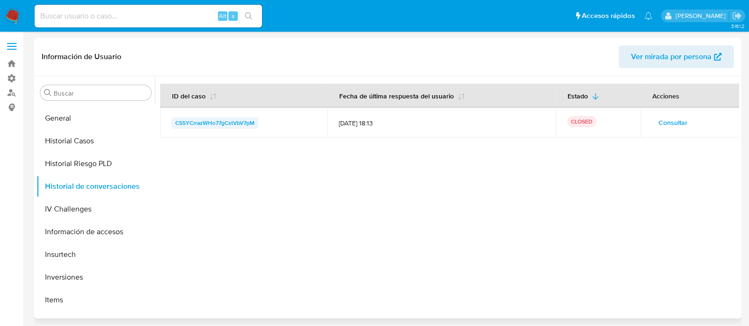
scroll to position [315, 0]
click at [12, 92] on link "Buscador de personas" at bounding box center [56, 93] width 113 height 15
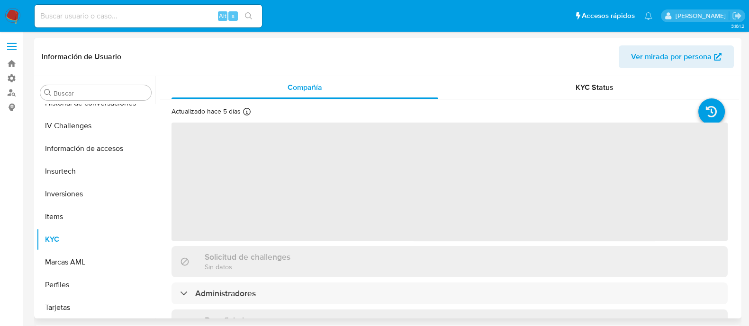
scroll to position [400, 0]
select select "10"
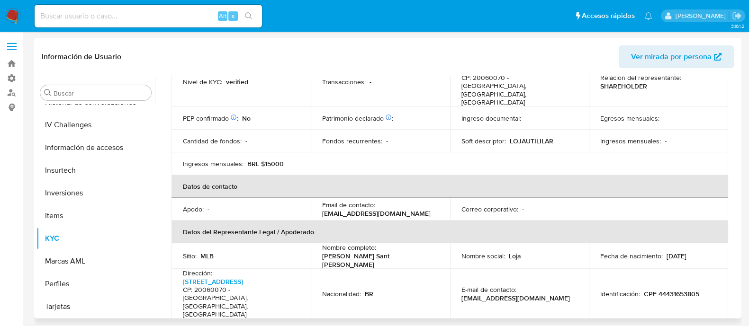
scroll to position [178, 0]
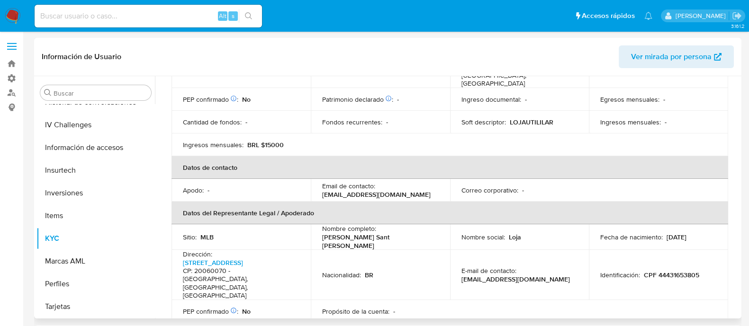
drag, startPoint x: 706, startPoint y: 218, endPoint x: 664, endPoint y: 220, distance: 42.2
click at [664, 233] on div "Fecha de nacimiento : [DEMOGRAPHIC_DATA]" at bounding box center [658, 237] width 117 height 9
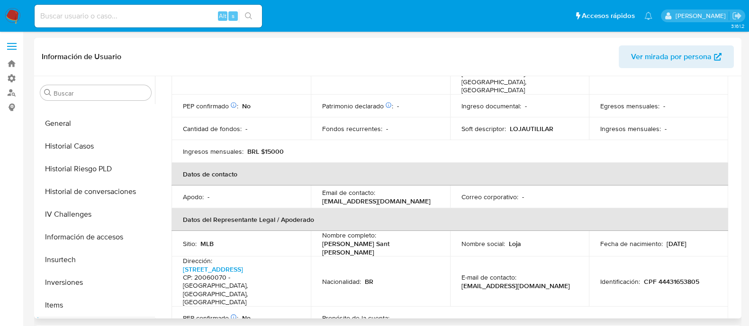
scroll to position [282, 0]
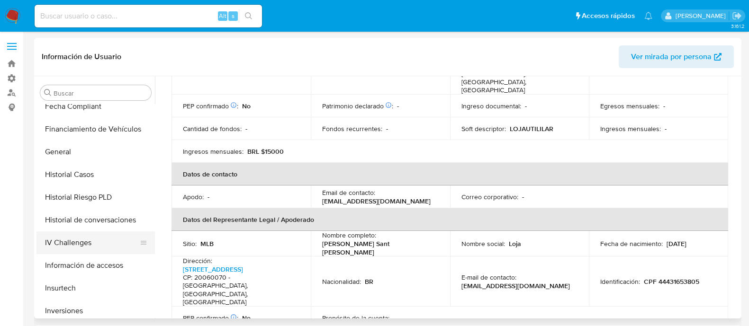
click at [72, 236] on button "IV Challenges" at bounding box center [91, 243] width 111 height 23
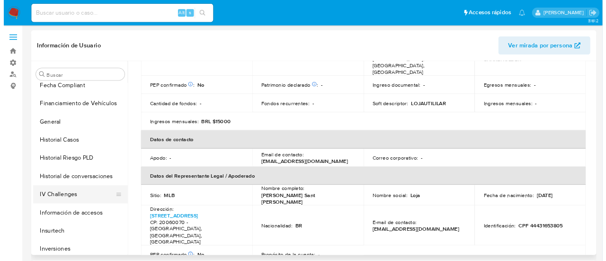
scroll to position [0, 0]
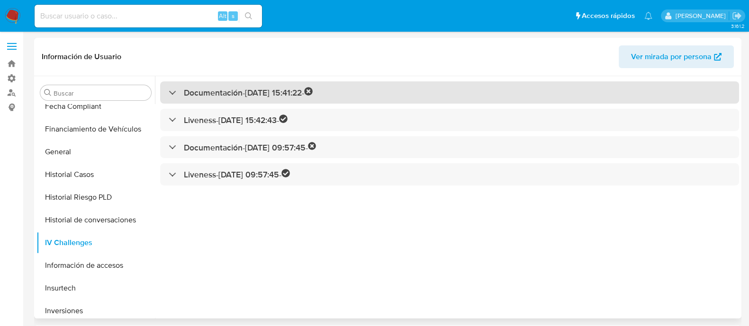
click at [172, 91] on div "Documentación - [DATE] 15:41:22 -" at bounding box center [241, 92] width 144 height 11
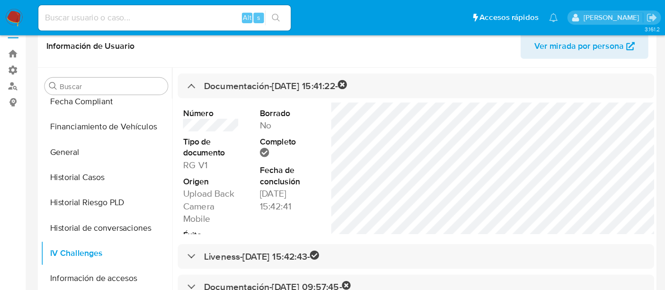
scroll to position [281, 0]
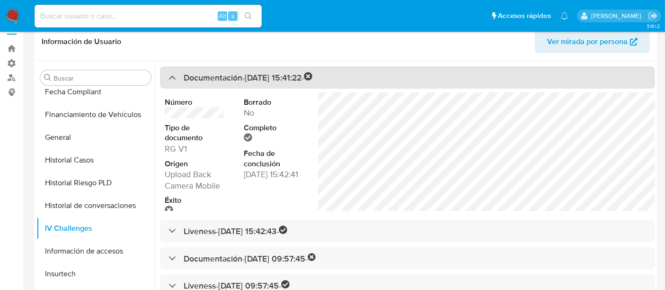
click at [625, 86] on div "Documentación - [DATE] 15:41:22 -" at bounding box center [407, 77] width 495 height 22
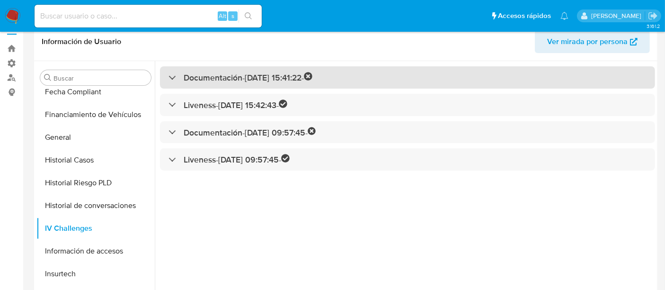
click at [177, 78] on div "Documentación - [DATE] 15:41:22 -" at bounding box center [241, 77] width 144 height 11
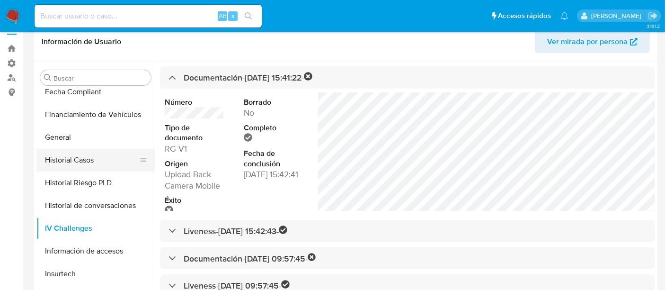
click at [94, 163] on button "Historial Casos" at bounding box center [91, 160] width 111 height 23
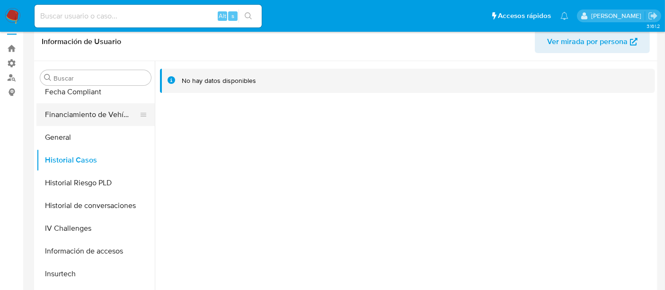
click at [85, 110] on button "Financiamiento de Vehículos" at bounding box center [91, 114] width 111 height 23
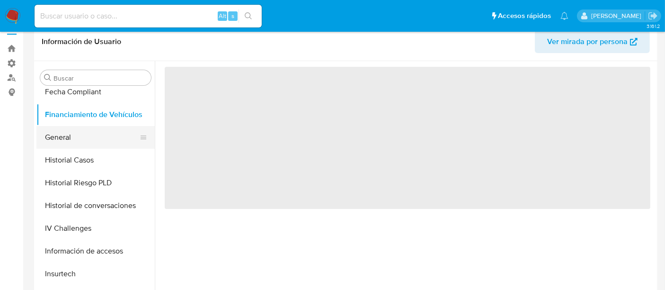
click at [67, 140] on button "General" at bounding box center [91, 137] width 111 height 23
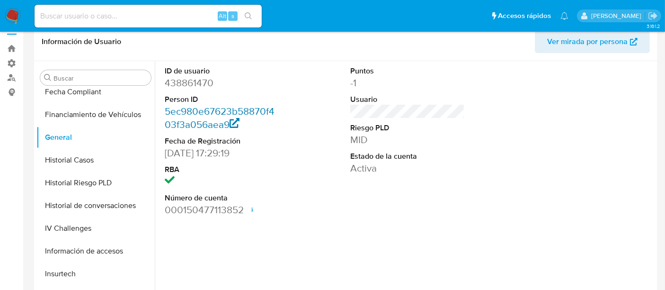
click at [209, 109] on link "5ec980e67623b58870f403f3a056aea9" at bounding box center [220, 117] width 110 height 27
click at [177, 117] on link "5ec980e67623b58870f403f3a056aea9" at bounding box center [220, 117] width 110 height 27
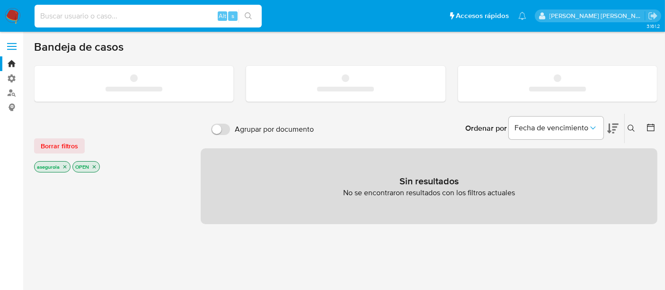
click at [90, 17] on input at bounding box center [148, 16] width 227 height 12
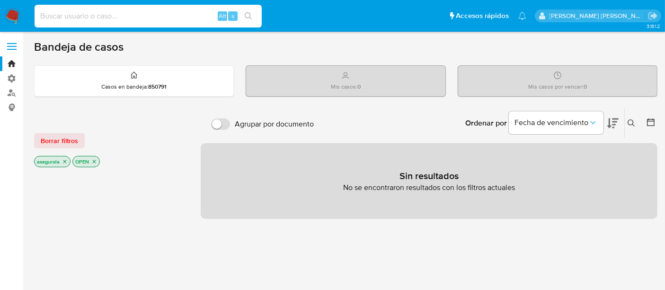
paste input "CS5YCrrazWHo77gCstVbV7pM"
type input "CS5YCrrazWHo77gCstVbV7xz"
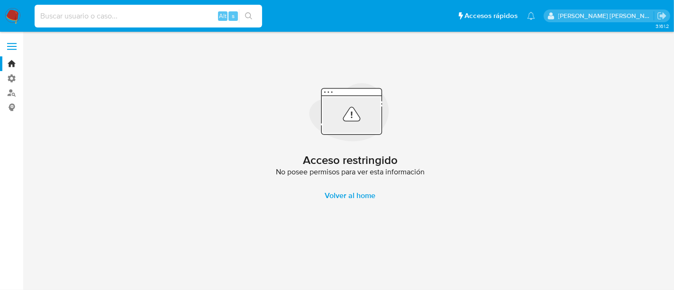
click at [114, 17] on input at bounding box center [148, 16] width 227 height 12
paste input "CS5YCrrazWHo77gCstVbV7pM"
type input "CS5YCrrazWHo77gCstVbV712"
click at [374, 195] on span "Volver al home" at bounding box center [350, 195] width 51 height 23
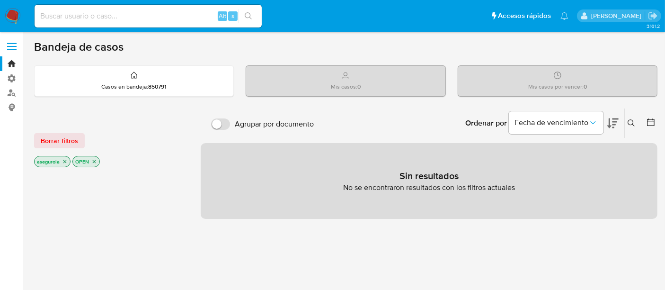
click at [96, 159] on icon "close-filter" at bounding box center [94, 162] width 6 height 6
click at [65, 164] on p "asegurola" at bounding box center [53, 162] width 36 height 10
click at [63, 161] on icon "close-filter" at bounding box center [65, 163] width 6 height 6
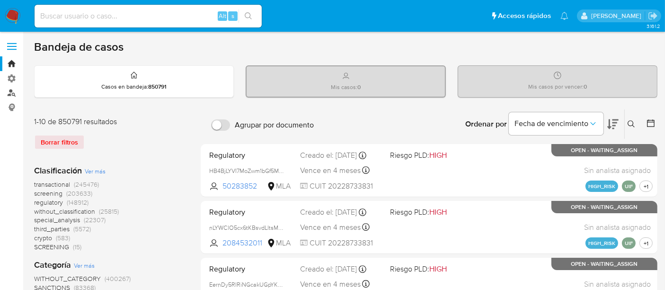
click at [11, 90] on link "Buscador de personas" at bounding box center [56, 93] width 113 height 15
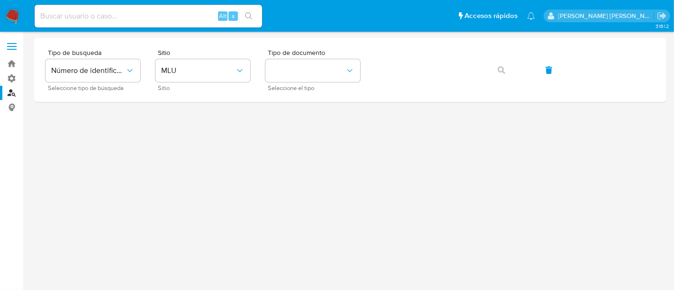
click at [164, 20] on input at bounding box center [148, 16] width 227 height 12
paste input "tpCVsEjFCnev9NbP5GtiOA=="
type input "tpCVsEjFCnev9NbP5GtiOA=="
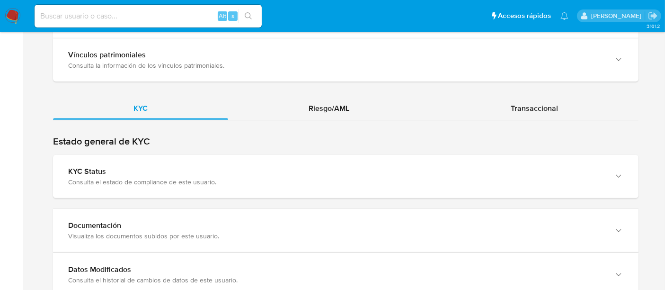
scroll to position [947, 0]
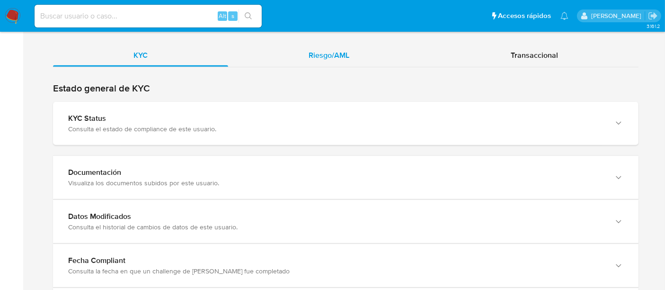
click at [327, 50] on span "Riesgo/AML" at bounding box center [329, 55] width 41 height 11
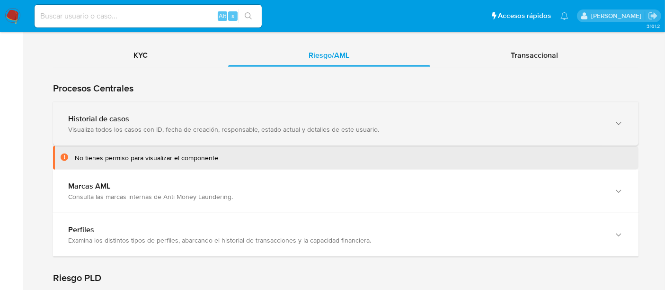
click at [624, 119] on icon "button" at bounding box center [618, 123] width 9 height 9
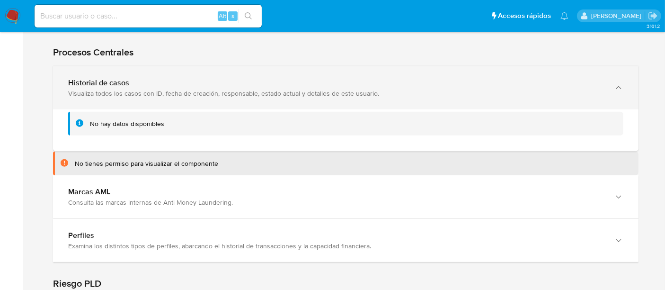
scroll to position [1000, 0]
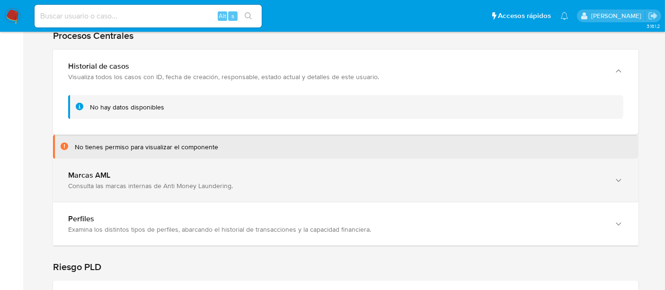
click at [607, 168] on div "Marcas AML Consulta las marcas internas de Anti Money Laundering." at bounding box center [346, 180] width 586 height 43
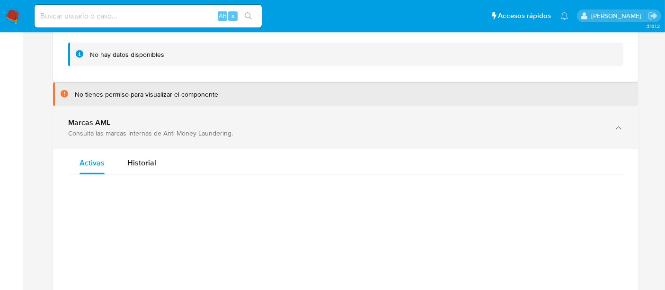
scroll to position [1105, 0]
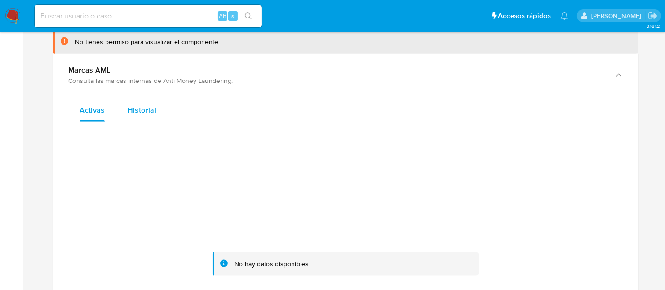
click at [142, 106] on div "Historial" at bounding box center [141, 110] width 29 height 23
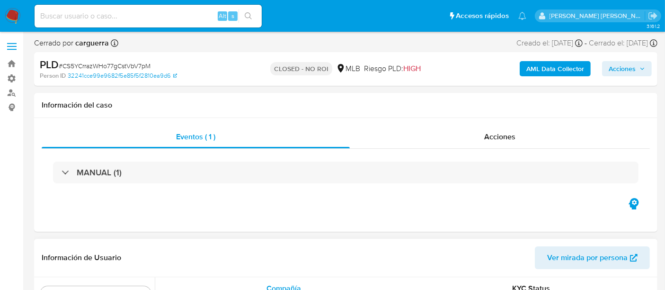
scroll to position [400, 0]
select select "10"
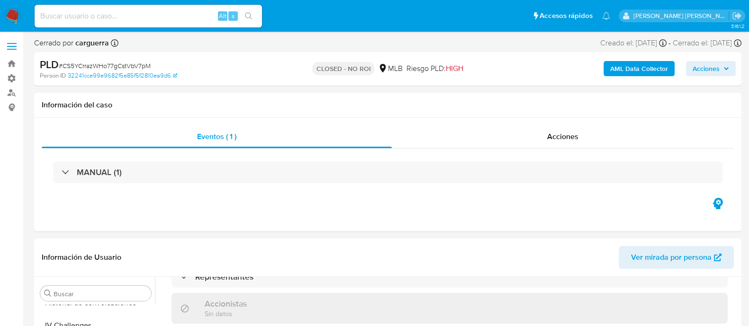
scroll to position [577, 0]
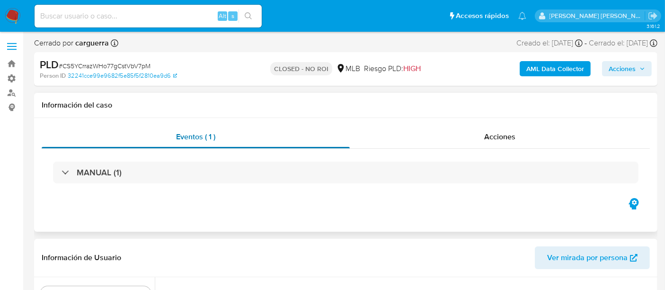
scroll to position [400, 0]
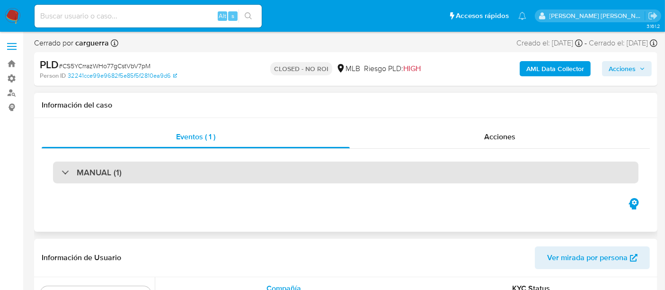
click at [70, 175] on div "MANUAL (1)" at bounding box center [92, 172] width 60 height 10
select select "10"
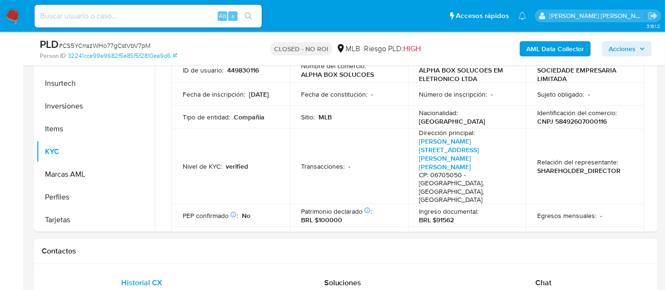
scroll to position [0, 0]
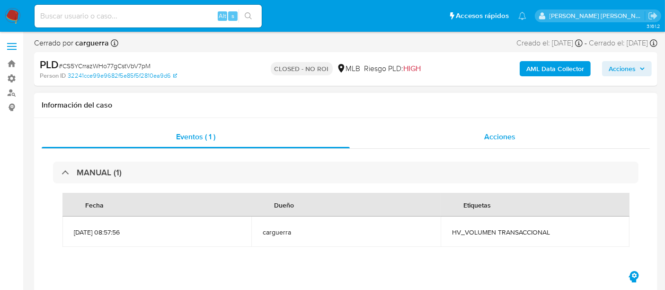
click at [511, 139] on span "Acciones" at bounding box center [500, 136] width 31 height 11
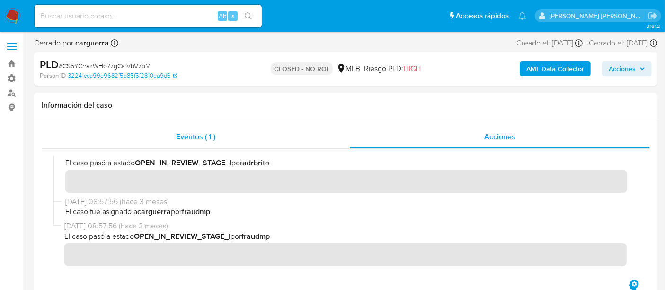
click at [198, 135] on span "Eventos ( 1 )" at bounding box center [195, 136] width 39 height 11
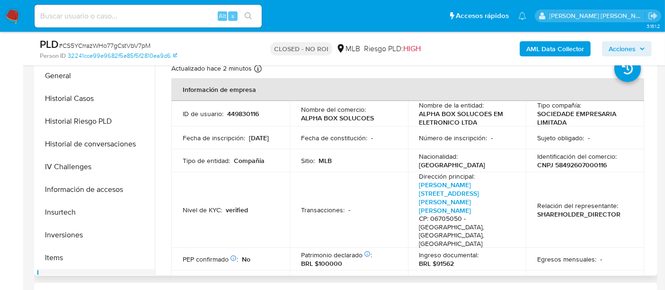
scroll to position [315, 0]
click at [89, 101] on button "Historial Casos" at bounding box center [91, 98] width 111 height 23
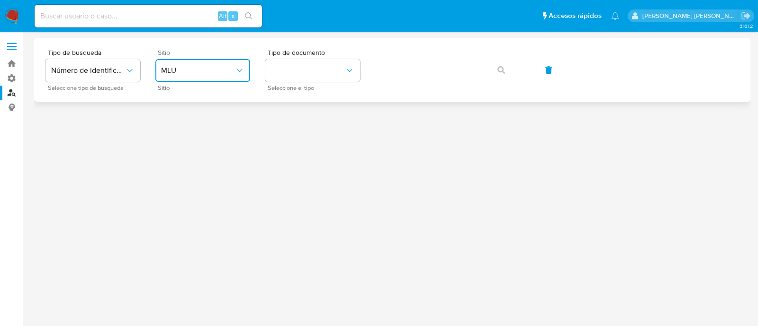
click at [243, 74] on icon "site_id" at bounding box center [239, 70] width 9 height 9
click at [346, 61] on button "identificationType" at bounding box center [312, 70] width 95 height 23
click at [500, 69] on icon "button" at bounding box center [501, 70] width 8 height 8
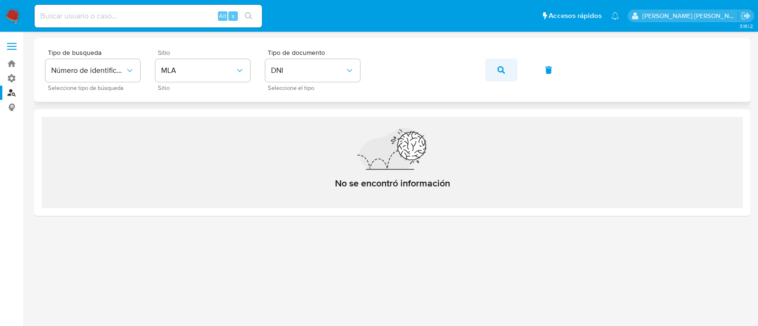
click at [495, 71] on button "button" at bounding box center [501, 70] width 32 height 23
